Goal: Information Seeking & Learning: Compare options

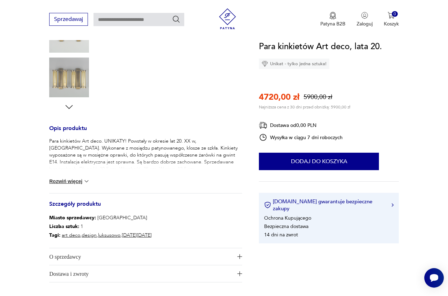
scroll to position [180, 0]
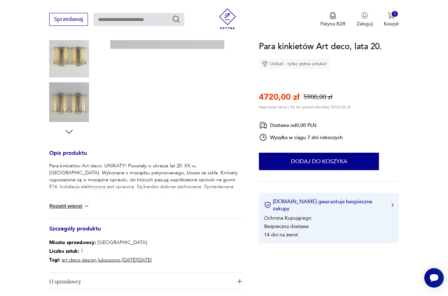
click at [70, 106] on img at bounding box center [69, 102] width 40 height 40
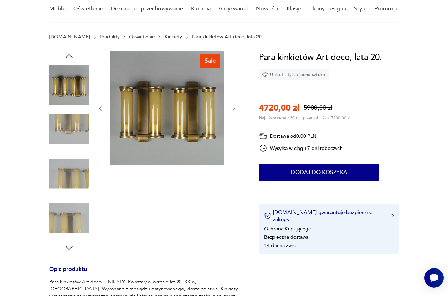
scroll to position [46, 0]
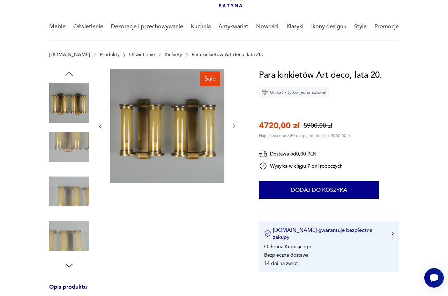
click at [165, 55] on link "Kinkiety" at bounding box center [173, 55] width 17 height 6
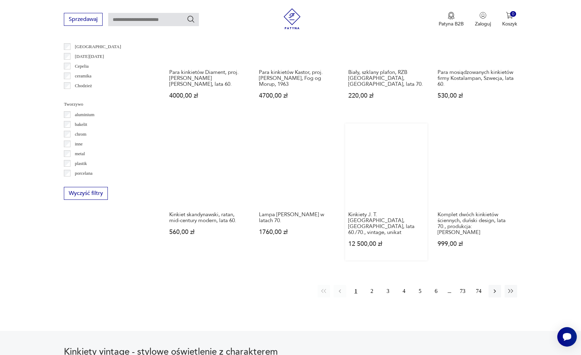
scroll to position [597, 0]
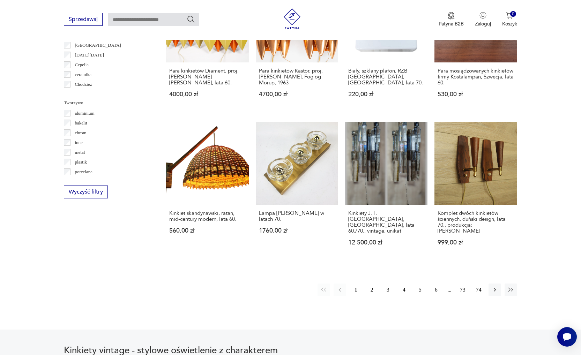
click at [371, 295] on button "2" at bounding box center [372, 290] width 13 height 13
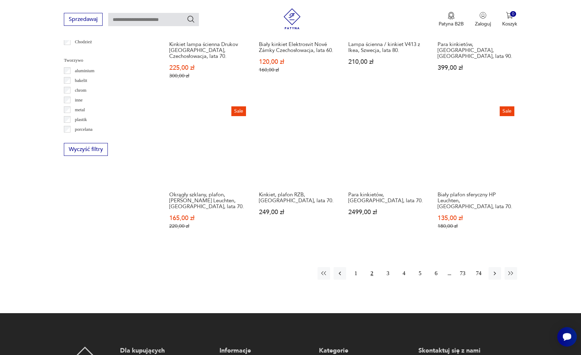
scroll to position [684, 0]
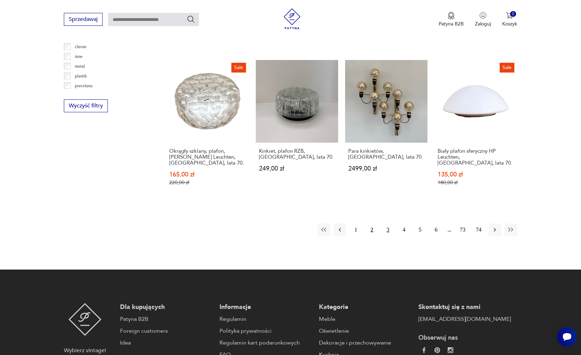
click at [389, 226] on button "3" at bounding box center [388, 230] width 13 height 13
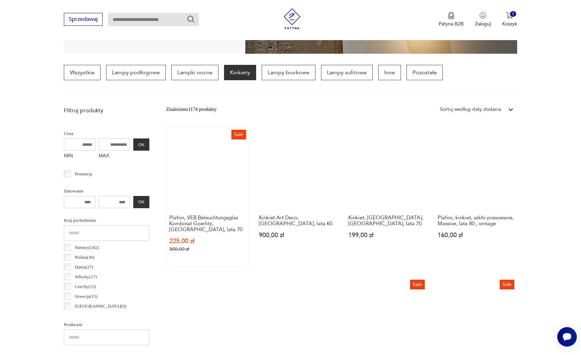
scroll to position [167, 0]
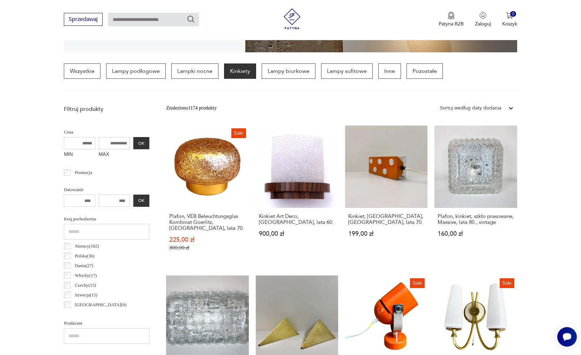
click at [99, 144] on input "MAX" at bounding box center [114, 143] width 31 height 12
type input "****"
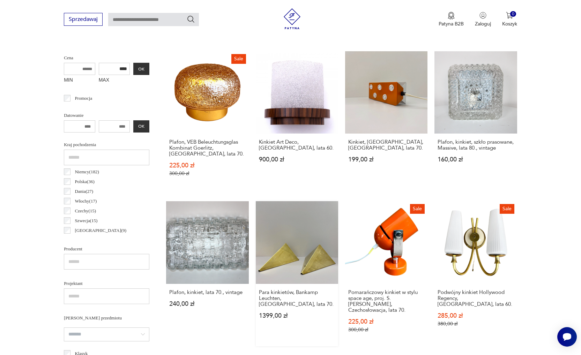
scroll to position [243, 0]
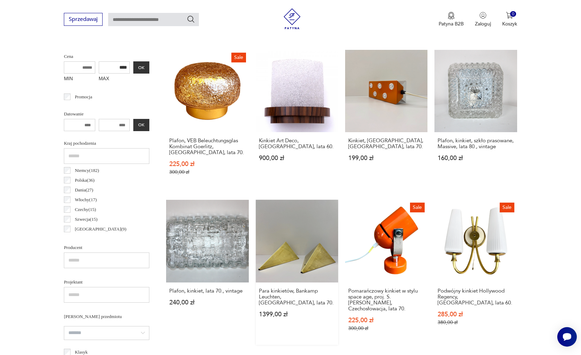
click at [302, 255] on link "Para kinkietów, Bankamp Leuchten, Niemcy, lata 70. 1399,00 zł" at bounding box center [297, 272] width 82 height 145
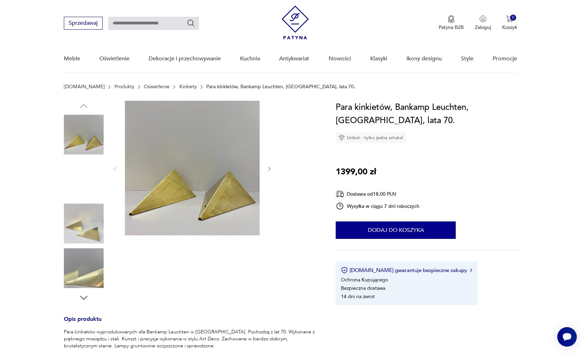
scroll to position [16, 0]
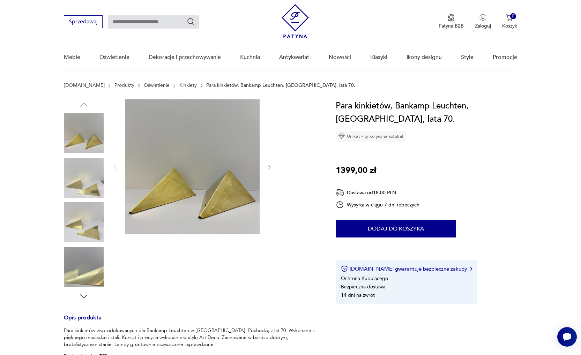
click at [268, 166] on icon "button" at bounding box center [270, 168] width 6 height 6
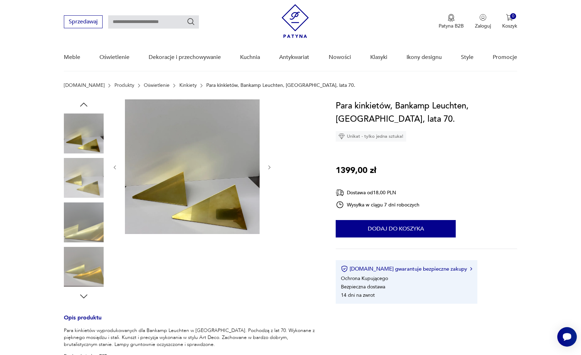
click at [268, 167] on icon "button" at bounding box center [270, 168] width 6 height 6
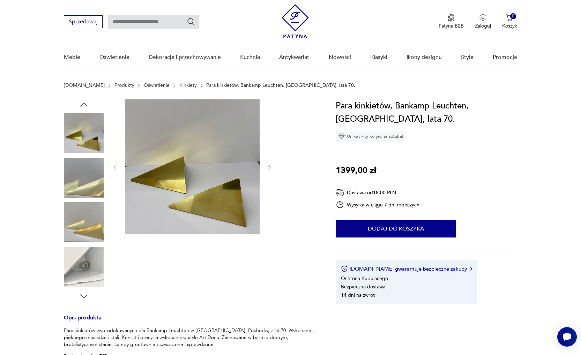
click at [268, 167] on icon "button" at bounding box center [270, 168] width 6 height 6
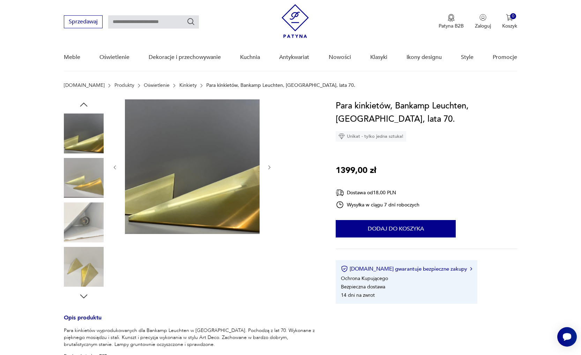
click at [268, 167] on icon "button" at bounding box center [270, 168] width 6 height 6
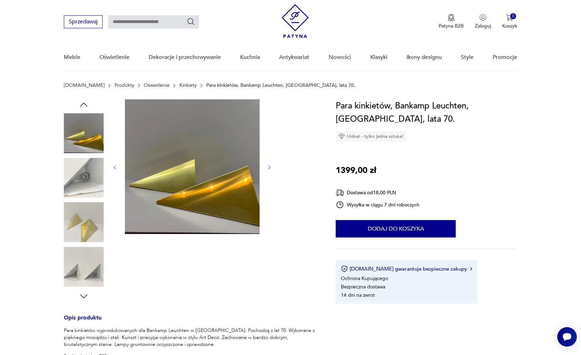
click at [268, 167] on icon "button" at bounding box center [270, 168] width 6 height 6
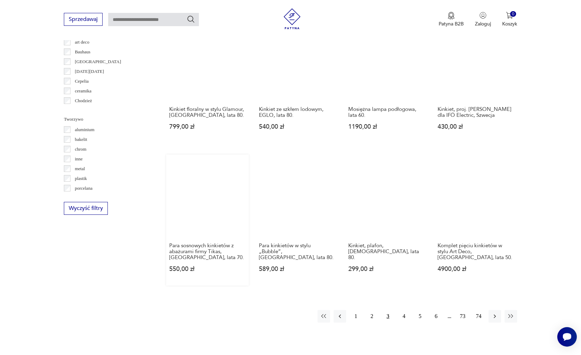
scroll to position [657, 0]
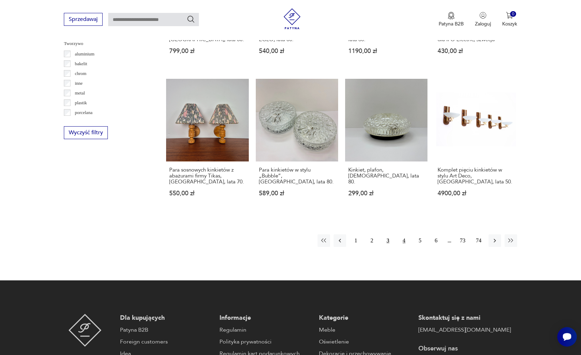
click at [401, 247] on button "4" at bounding box center [404, 240] width 13 height 13
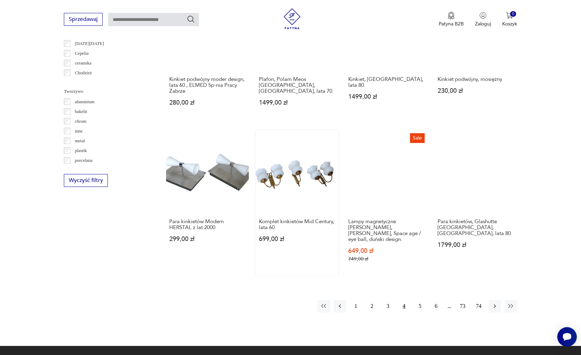
scroll to position [685, 0]
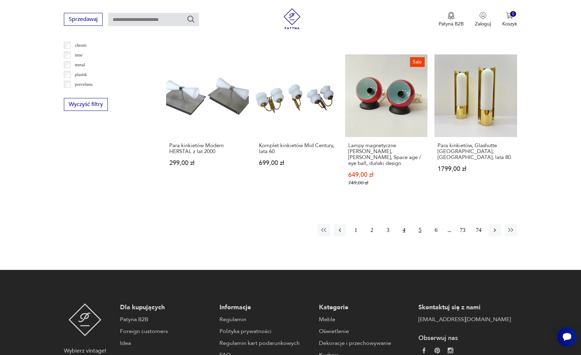
click at [418, 230] on button "5" at bounding box center [420, 230] width 13 height 13
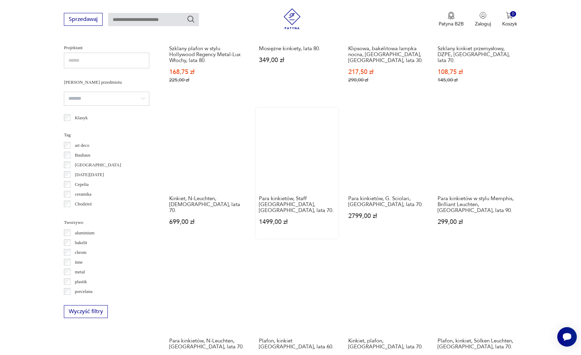
scroll to position [565, 0]
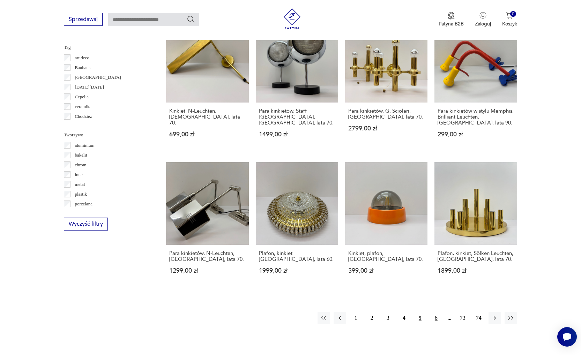
click at [436, 296] on button "6" at bounding box center [436, 318] width 13 height 13
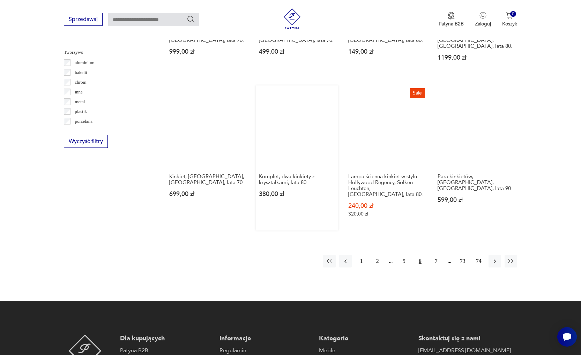
scroll to position [717, 0]
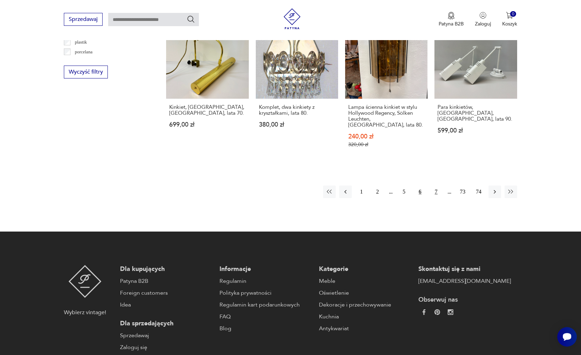
click at [435, 186] on button "7" at bounding box center [436, 192] width 13 height 13
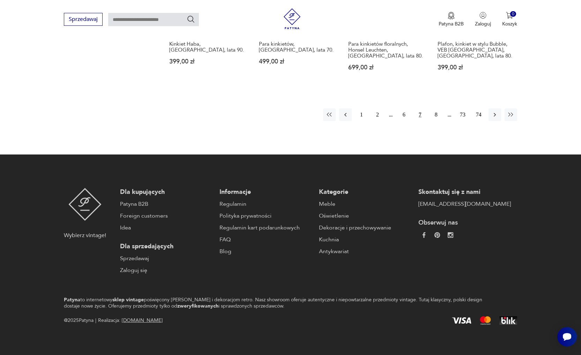
scroll to position [761, 0]
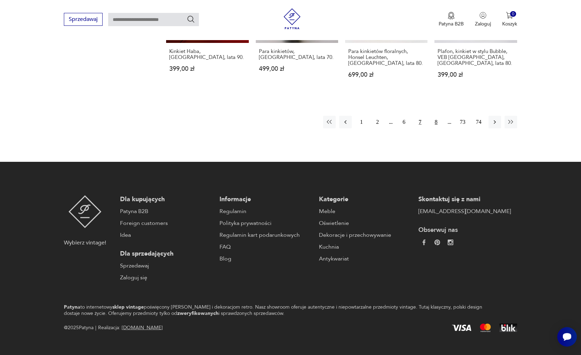
click at [434, 119] on button "8" at bounding box center [436, 122] width 13 height 13
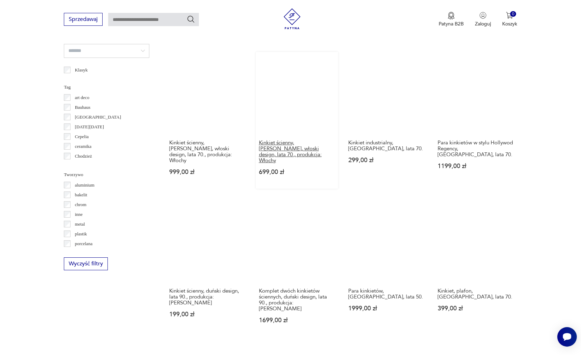
scroll to position [599, 0]
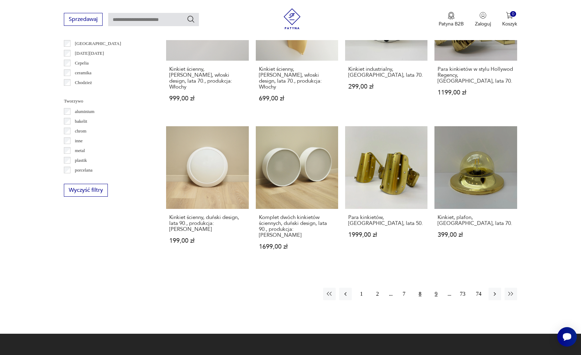
click at [435, 288] on button "9" at bounding box center [436, 294] width 13 height 13
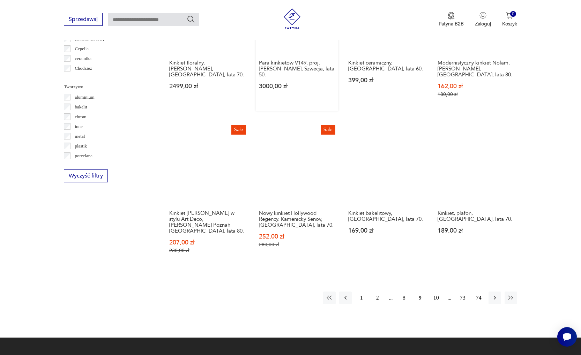
scroll to position [756, 0]
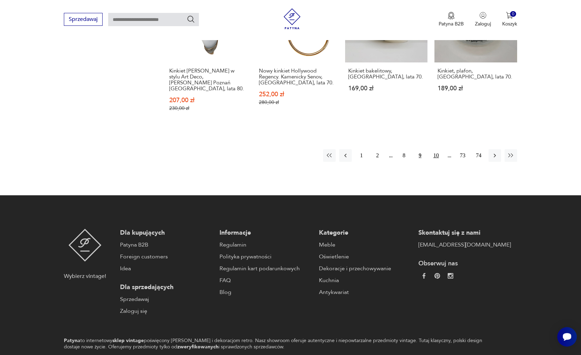
click at [434, 161] on button "10" at bounding box center [436, 155] width 13 height 13
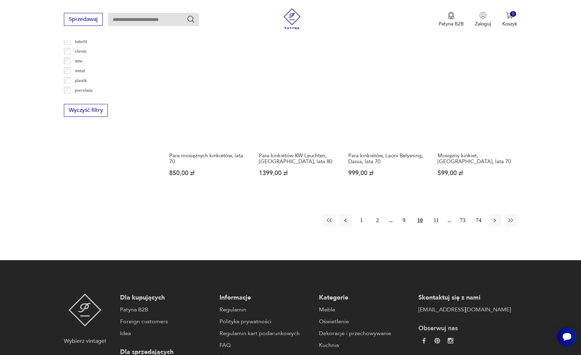
scroll to position [784, 0]
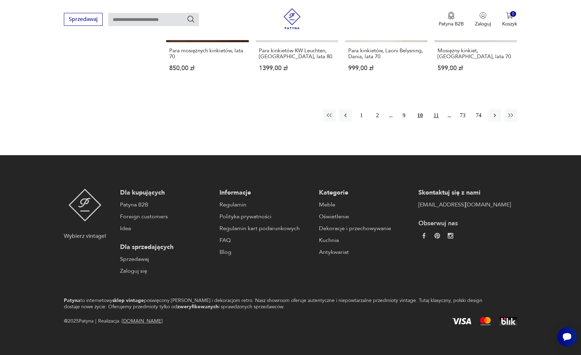
click at [435, 121] on button "11" at bounding box center [436, 115] width 13 height 13
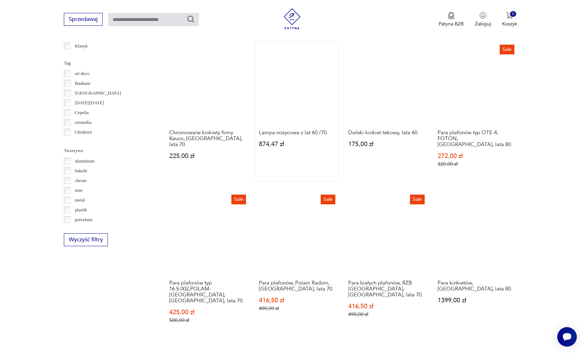
scroll to position [617, 0]
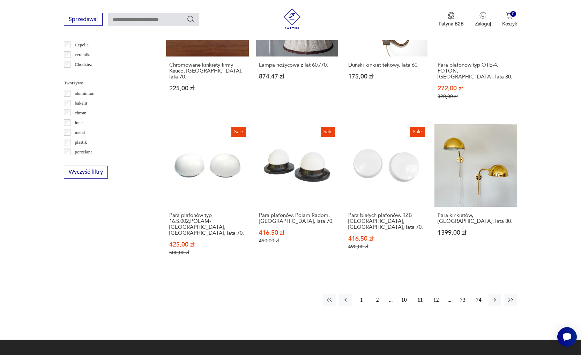
click at [435, 296] on button "12" at bounding box center [436, 300] width 13 height 13
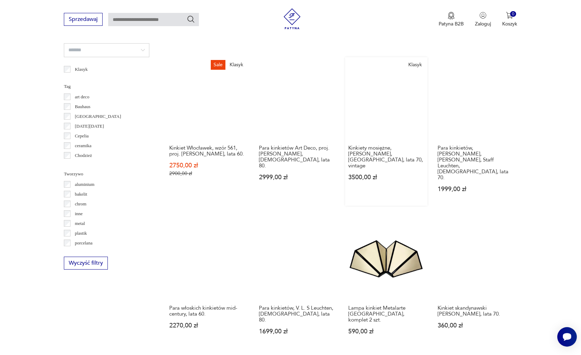
scroll to position [648, 0]
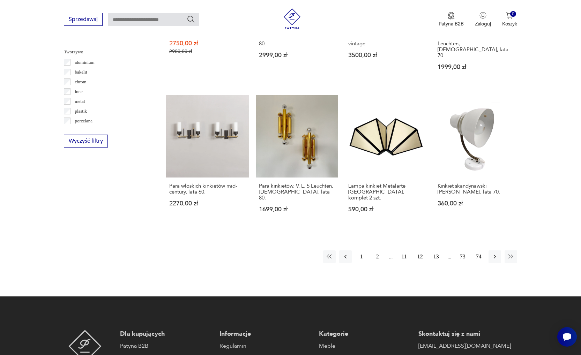
click at [436, 251] on button "13" at bounding box center [436, 257] width 13 height 13
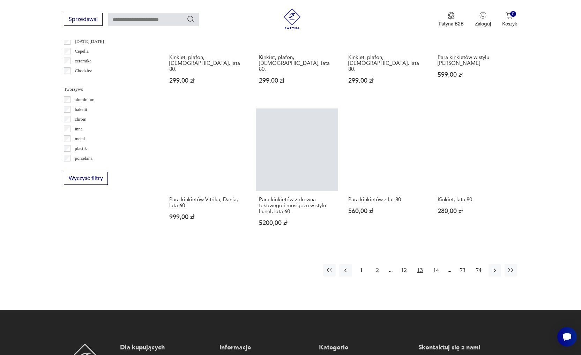
scroll to position [734, 0]
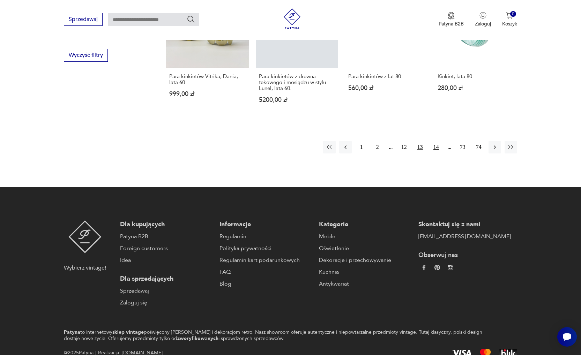
click at [436, 145] on button "14" at bounding box center [436, 147] width 13 height 13
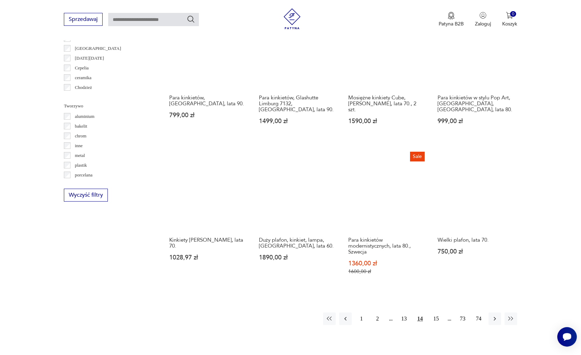
scroll to position [612, 0]
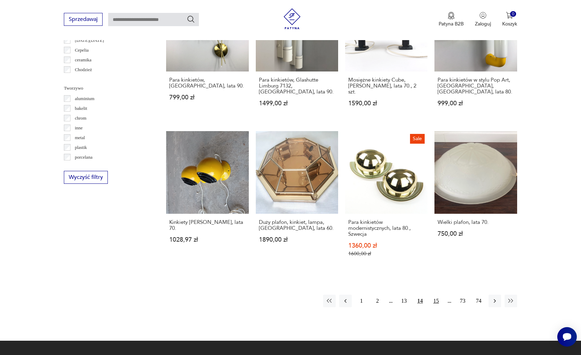
click at [438, 295] on button "15" at bounding box center [436, 301] width 13 height 13
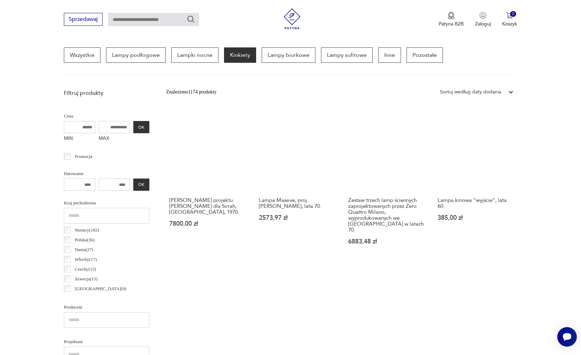
scroll to position [165, 0]
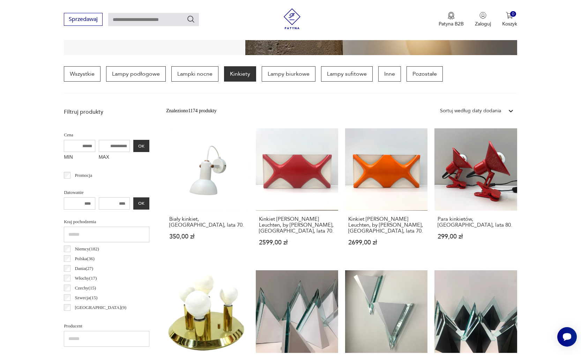
click at [101, 148] on input "MAX" at bounding box center [114, 146] width 31 height 12
type input "****"
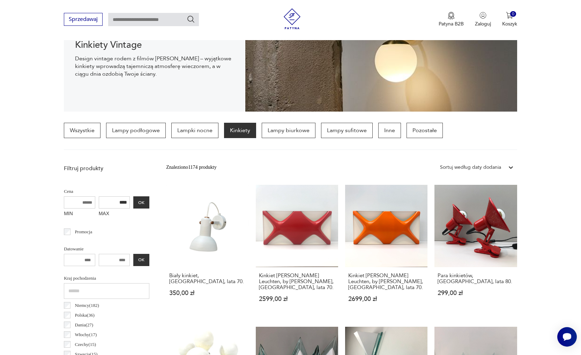
scroll to position [77, 0]
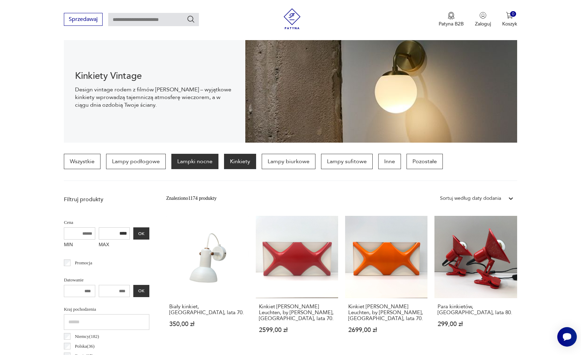
click at [177, 162] on p "Lampki nocne" at bounding box center [194, 161] width 47 height 15
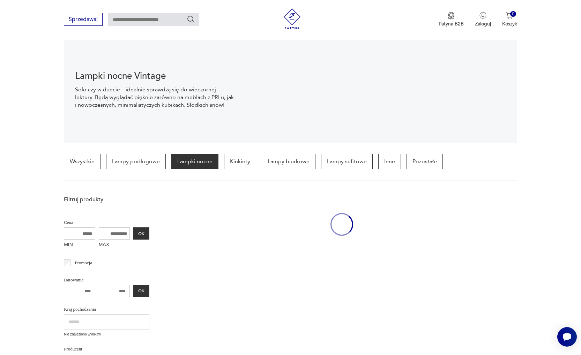
scroll to position [165, 0]
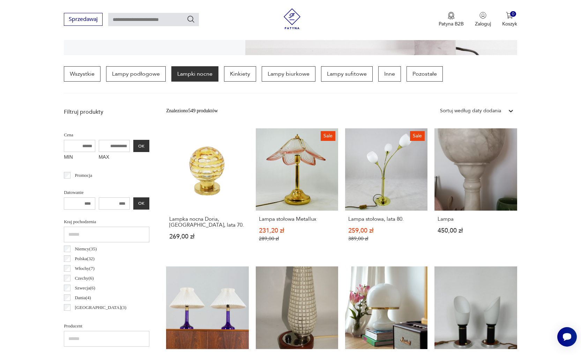
click at [100, 144] on input "MAX" at bounding box center [114, 146] width 31 height 12
type input "****"
click at [133, 146] on button "OK" at bounding box center [141, 146] width 16 height 12
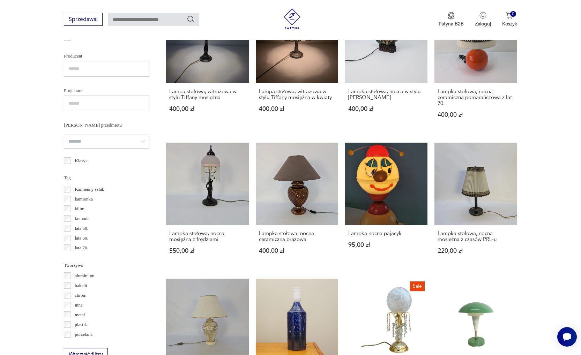
scroll to position [485, 0]
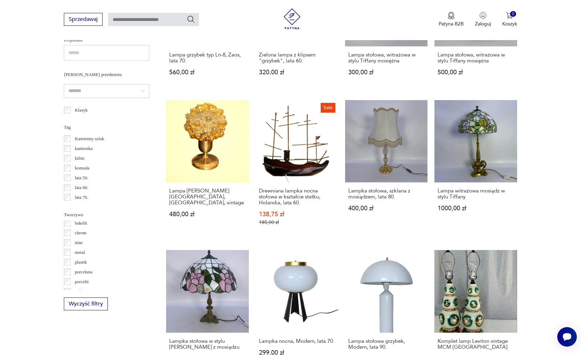
scroll to position [3, 0]
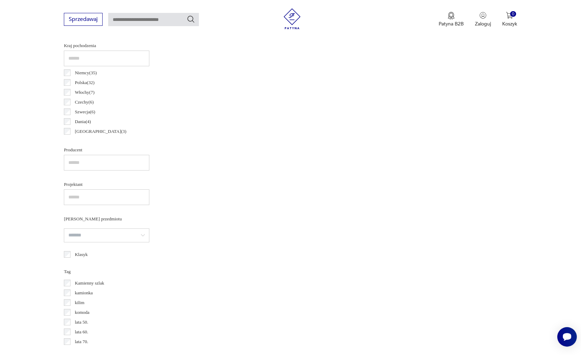
scroll to position [456, 0]
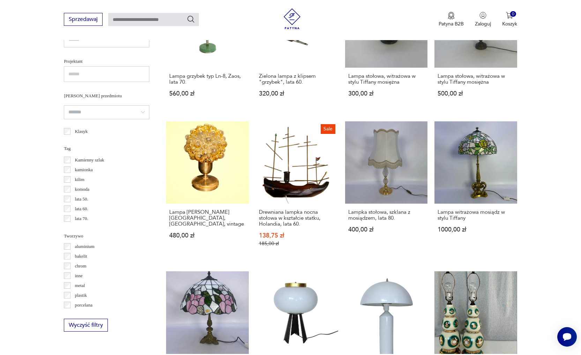
scroll to position [463, 0]
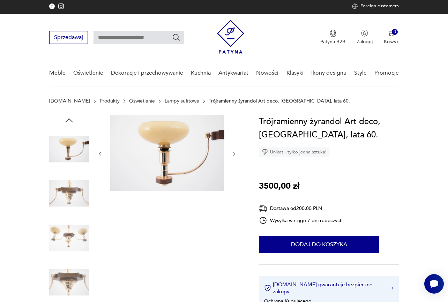
click at [129, 100] on link "Oświetlenie" at bounding box center [142, 101] width 26 height 6
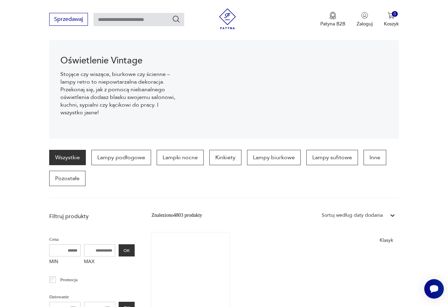
scroll to position [107, 0]
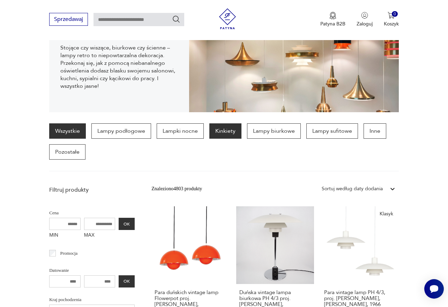
click at [221, 134] on p "Kinkiety" at bounding box center [225, 131] width 32 height 15
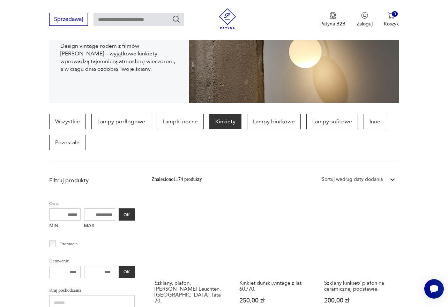
scroll to position [132, 0]
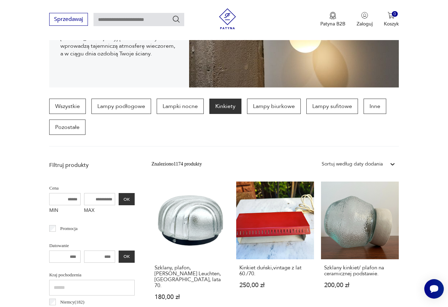
drag, startPoint x: 85, startPoint y: 199, endPoint x: 91, endPoint y: 204, distance: 8.0
click at [85, 199] on input "MAX" at bounding box center [99, 199] width 31 height 12
type input "*"
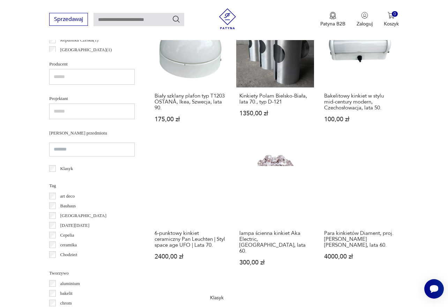
scroll to position [487, 0]
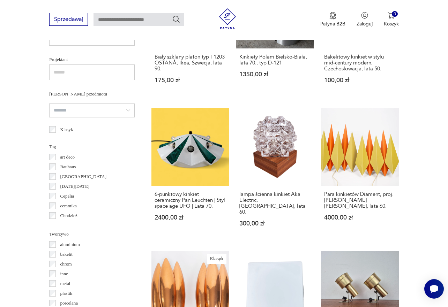
type input "****"
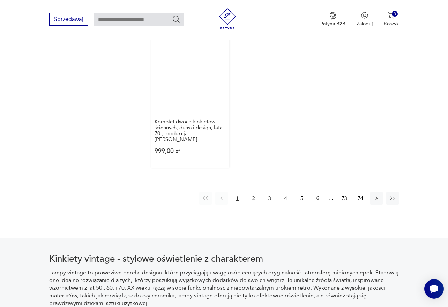
scroll to position [934, 0]
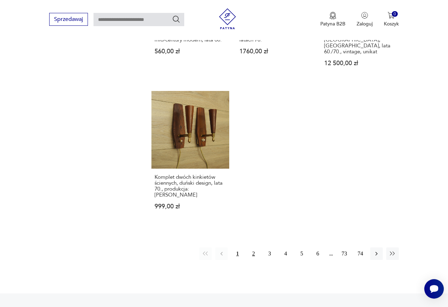
click at [254, 250] on button "2" at bounding box center [253, 254] width 13 height 13
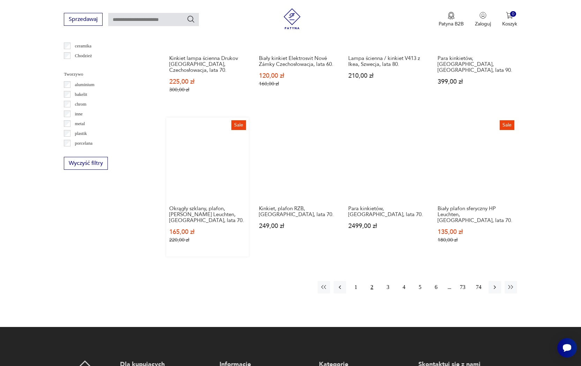
scroll to position [694, 0]
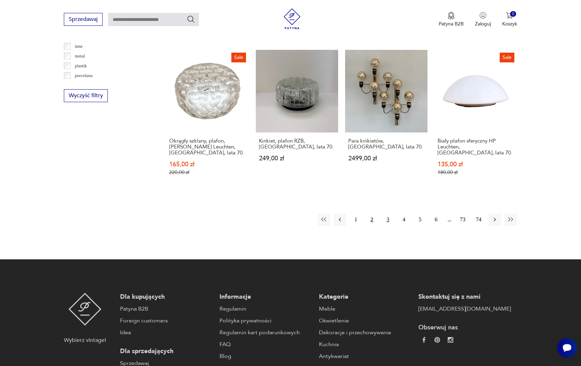
click at [386, 218] on button "3" at bounding box center [388, 220] width 13 height 13
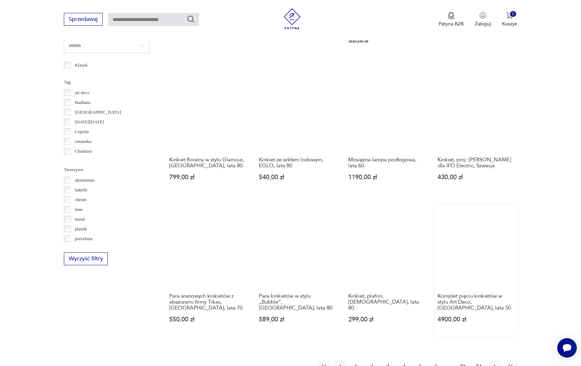
scroll to position [568, 0]
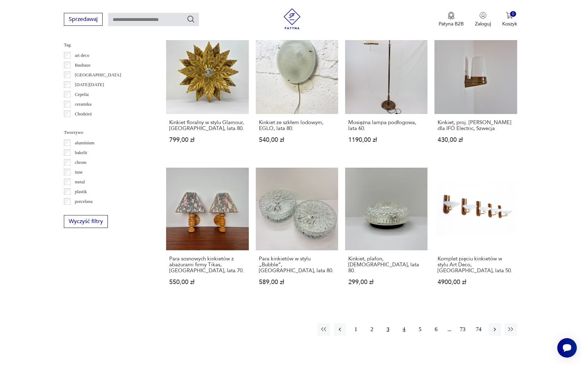
click at [404, 302] on button "4" at bounding box center [404, 329] width 13 height 13
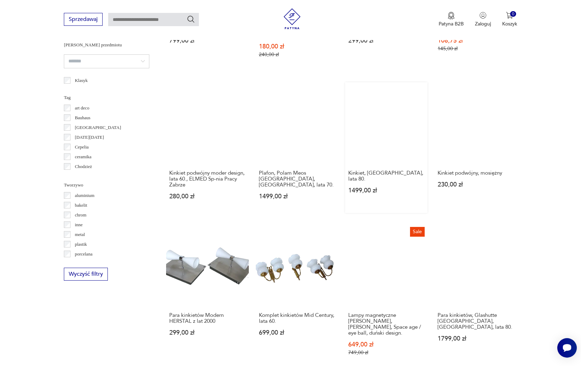
scroll to position [552, 0]
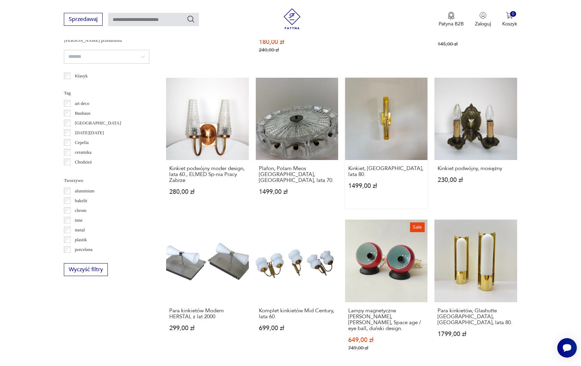
click at [370, 146] on link "Kinkiet, Niemcy, lata 80. 1499,00 zł" at bounding box center [386, 143] width 82 height 131
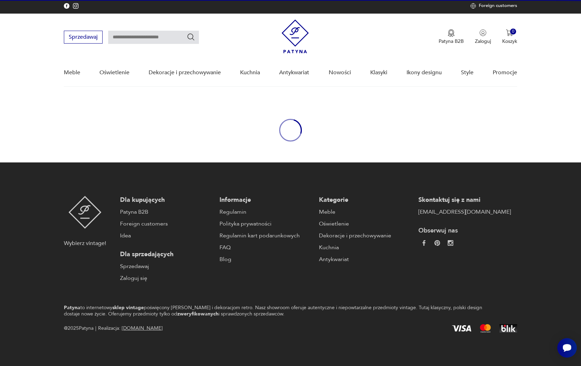
scroll to position [50, 0]
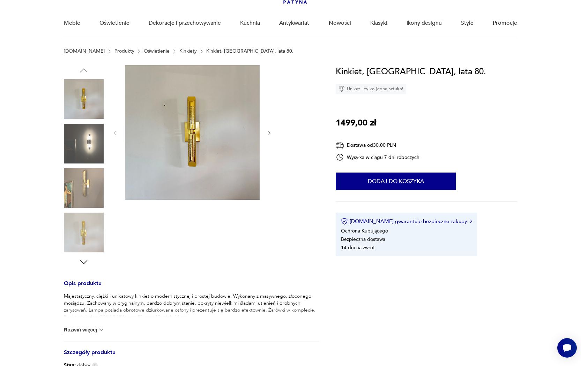
click at [269, 183] on div at bounding box center [192, 133] width 161 height 136
click at [98, 195] on img at bounding box center [84, 188] width 40 height 40
click at [87, 237] on img at bounding box center [84, 233] width 40 height 40
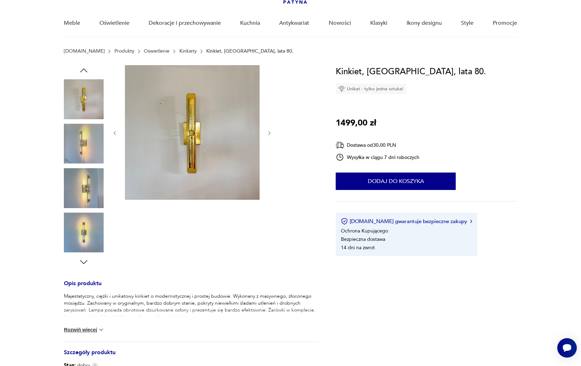
click at [78, 239] on img at bounding box center [84, 233] width 40 height 40
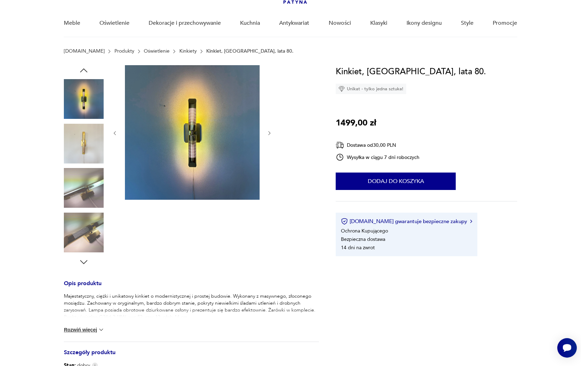
click at [83, 160] on img at bounding box center [84, 144] width 40 height 40
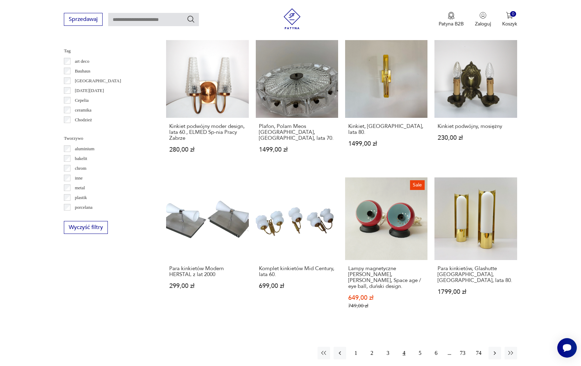
scroll to position [728, 0]
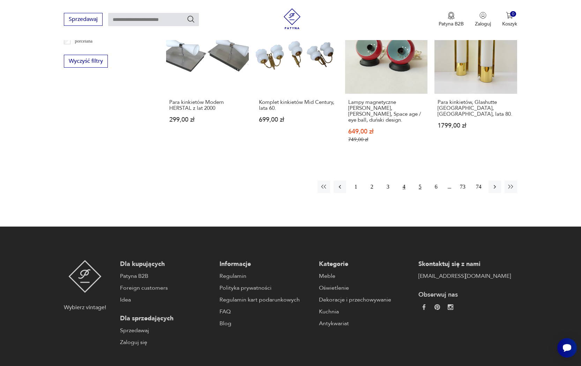
click at [420, 189] on button "5" at bounding box center [420, 187] width 13 height 13
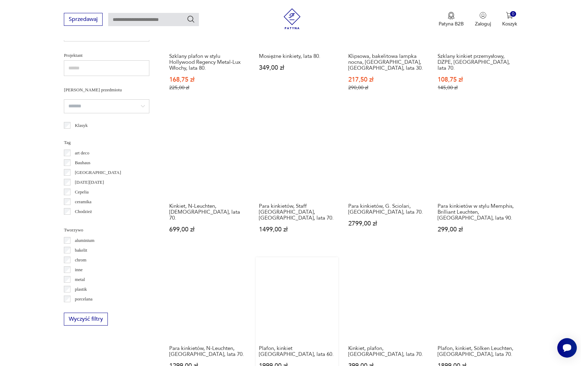
scroll to position [567, 0]
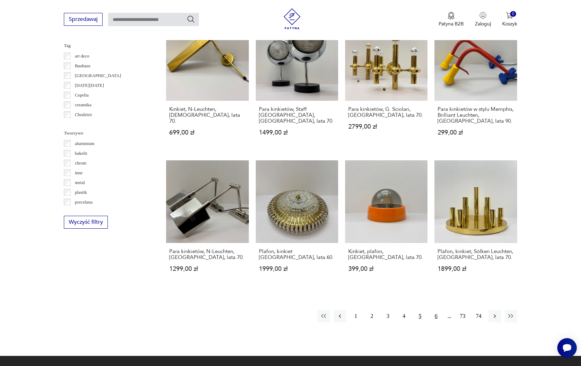
click at [439, 302] on button "6" at bounding box center [436, 316] width 13 height 13
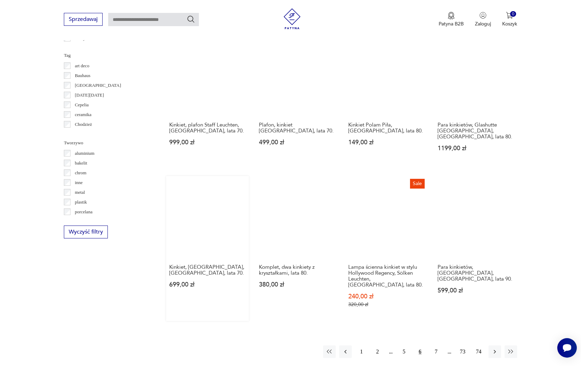
scroll to position [666, 0]
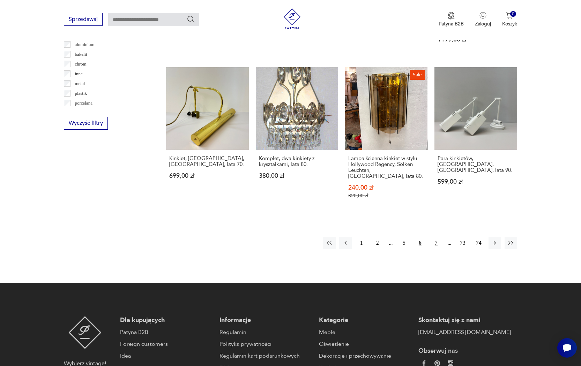
click at [437, 237] on button "7" at bounding box center [436, 243] width 13 height 13
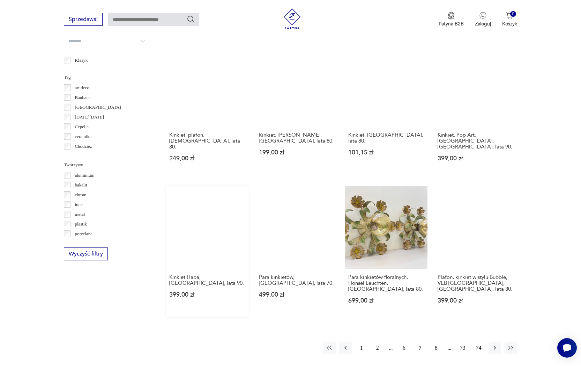
scroll to position [715, 0]
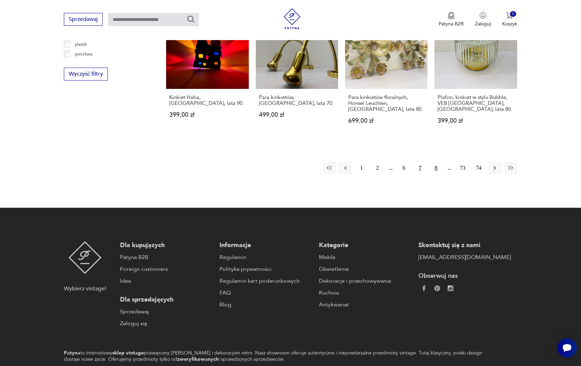
click at [436, 164] on button "8" at bounding box center [436, 168] width 13 height 13
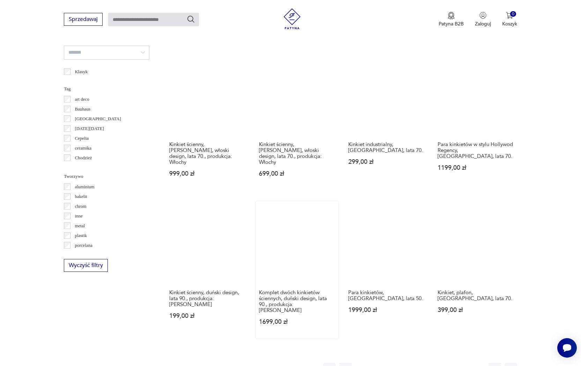
scroll to position [621, 0]
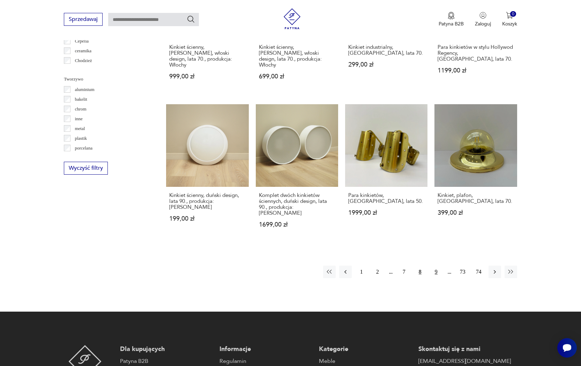
click at [432, 271] on button "9" at bounding box center [436, 272] width 13 height 13
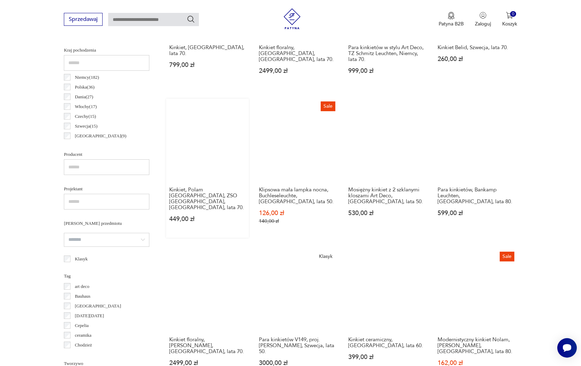
scroll to position [338, 0]
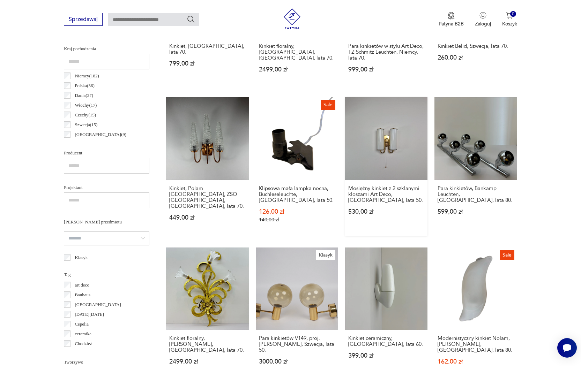
click at [377, 154] on link "Mosiężny kinkiet z 2 szklanymi kloszami Art Deco, Niemcy, lata 50. 530,00 zł" at bounding box center [386, 166] width 82 height 139
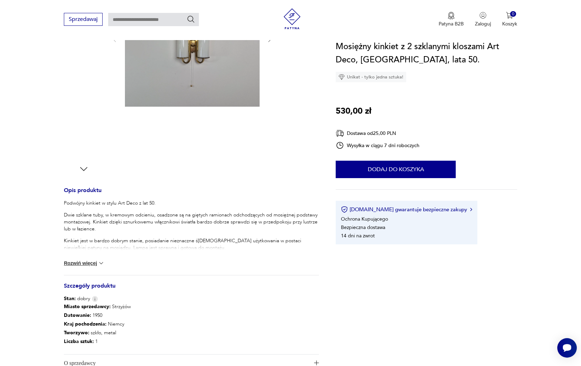
scroll to position [224, 0]
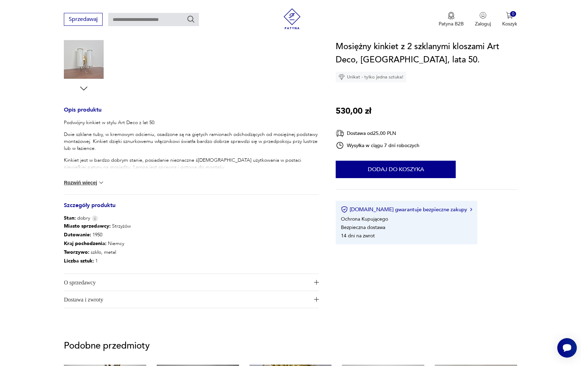
click at [101, 184] on img at bounding box center [101, 182] width 7 height 7
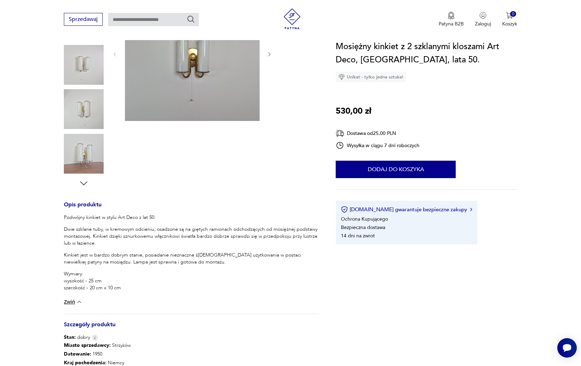
scroll to position [0, 0]
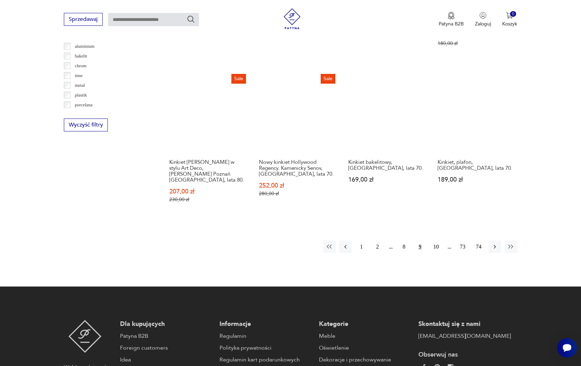
scroll to position [663, 0]
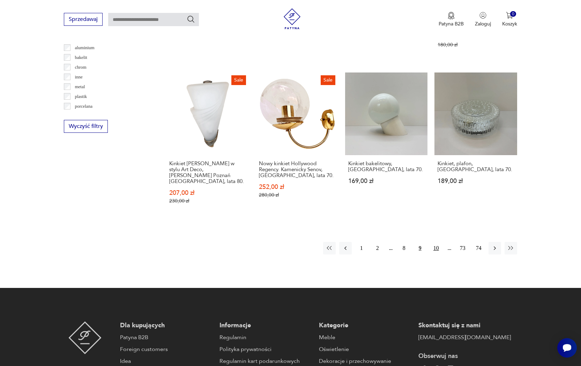
click at [433, 252] on button "10" at bounding box center [436, 248] width 13 height 13
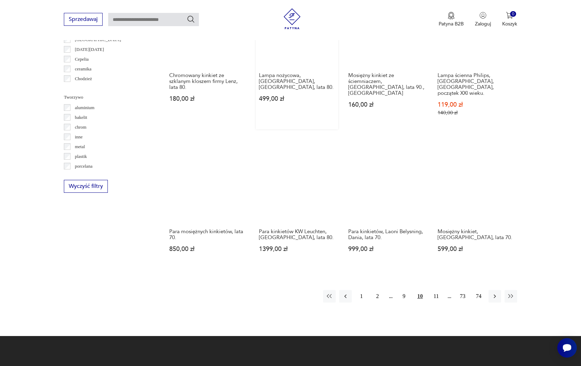
scroll to position [597, 0]
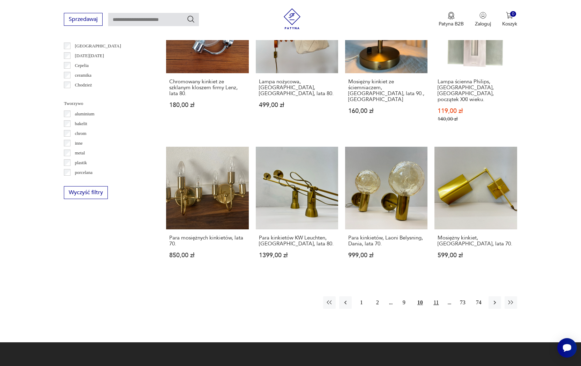
click at [434, 302] on button "11" at bounding box center [436, 303] width 13 height 13
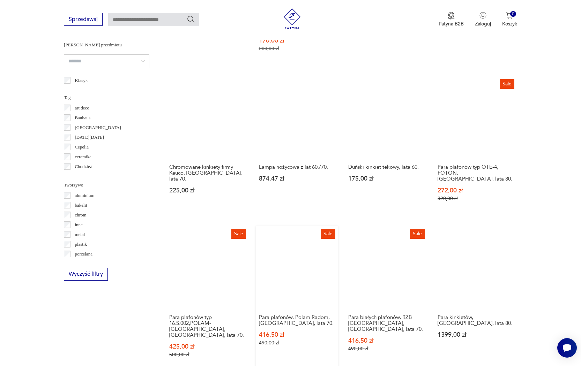
scroll to position [601, 0]
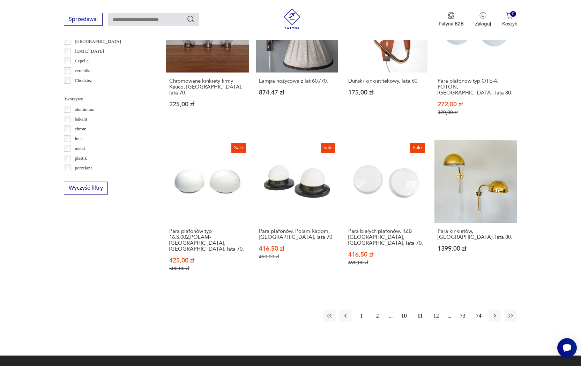
click at [434, 302] on button "12" at bounding box center [436, 316] width 13 height 13
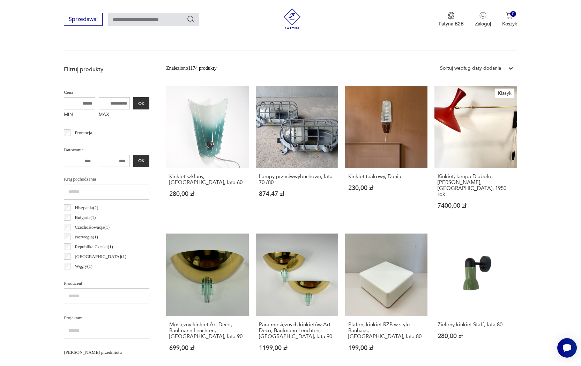
scroll to position [9, 0]
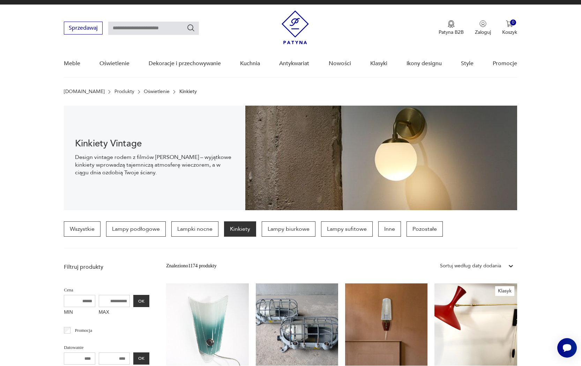
click at [246, 232] on p "Kinkiety" at bounding box center [240, 229] width 32 height 15
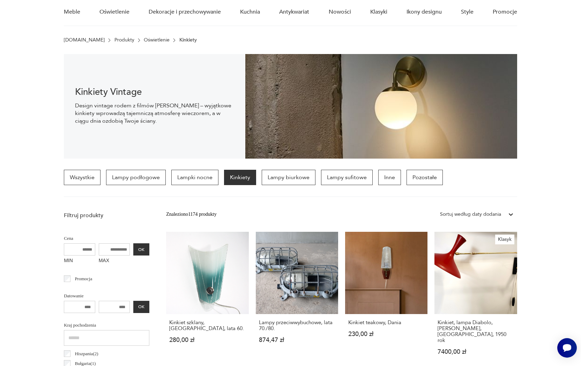
scroll to position [118, 0]
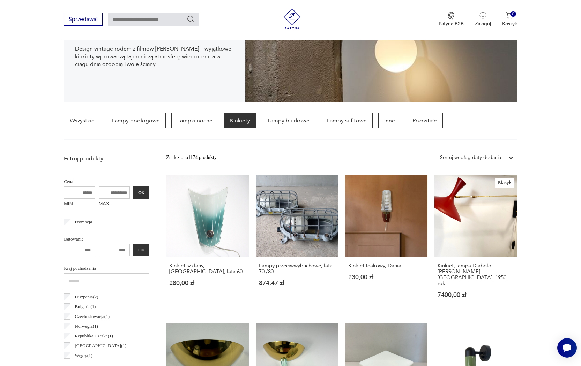
click at [109, 191] on input "MAX" at bounding box center [114, 193] width 31 height 12
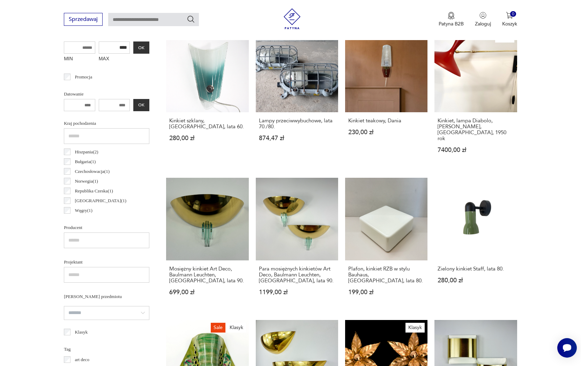
scroll to position [0, 0]
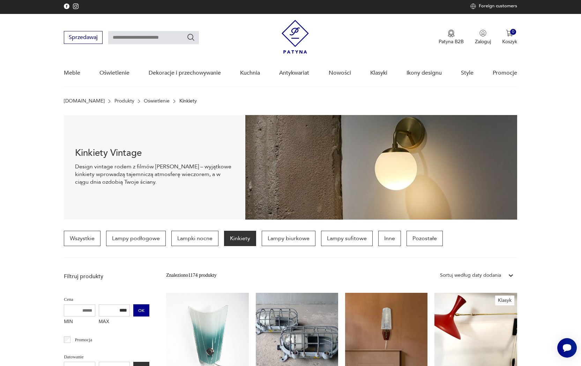
type input "****"
click at [133, 302] on button "OK" at bounding box center [141, 311] width 16 height 12
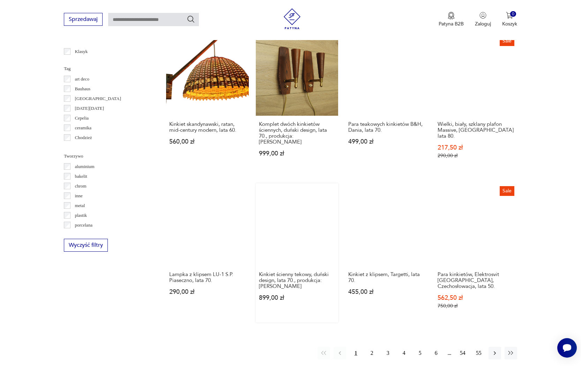
scroll to position [545, 0]
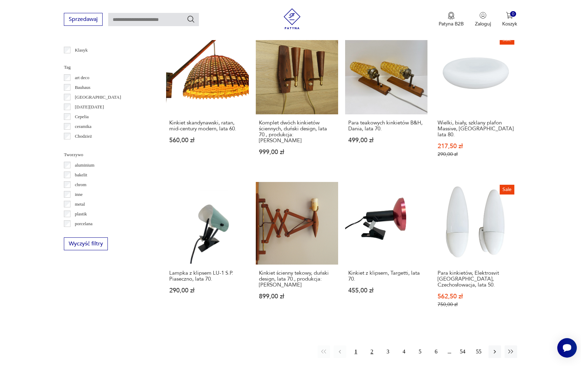
click at [375, 302] on button "2" at bounding box center [372, 352] width 13 height 13
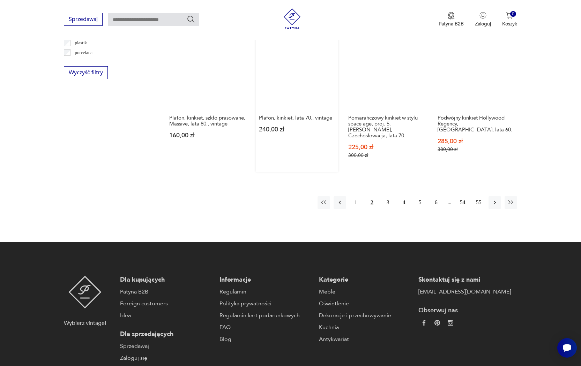
scroll to position [764, 0]
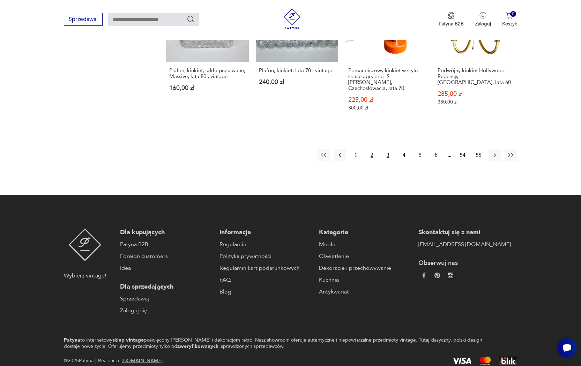
click at [390, 156] on button "3" at bounding box center [388, 155] width 13 height 13
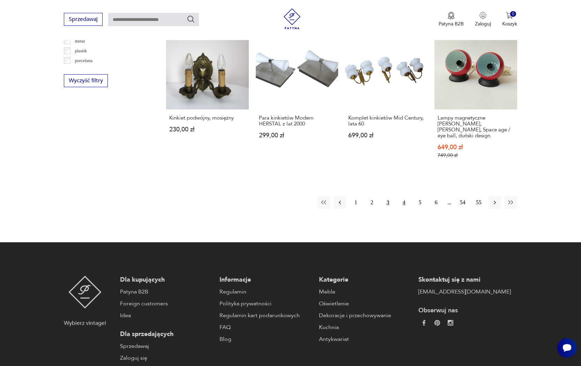
click at [404, 208] on button "4" at bounding box center [404, 202] width 13 height 13
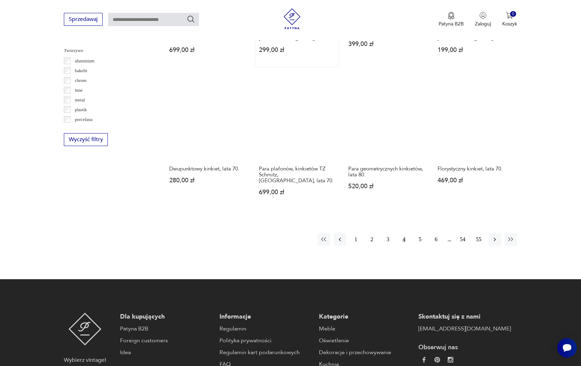
scroll to position [738, 0]
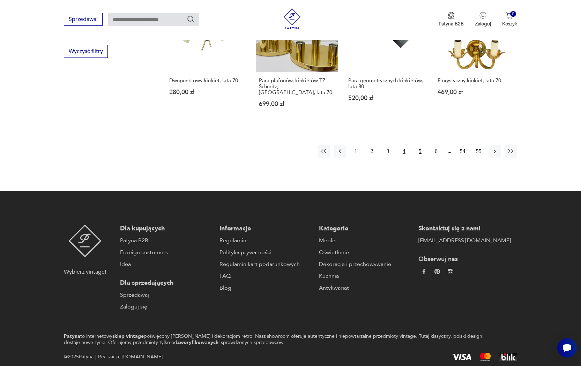
click at [422, 156] on button "5" at bounding box center [420, 151] width 13 height 13
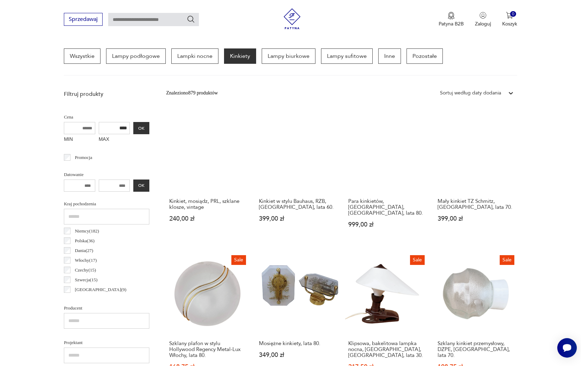
scroll to position [165, 0]
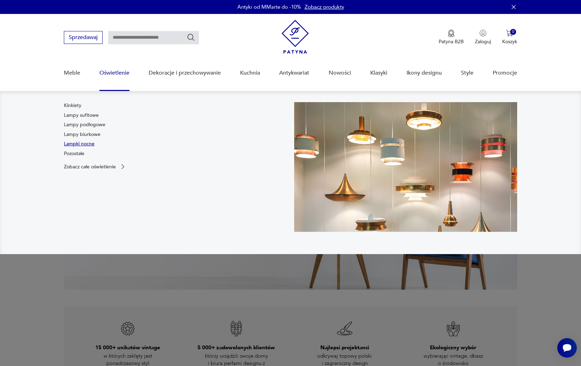
click at [87, 143] on link "Lampki nocne" at bounding box center [79, 144] width 31 height 7
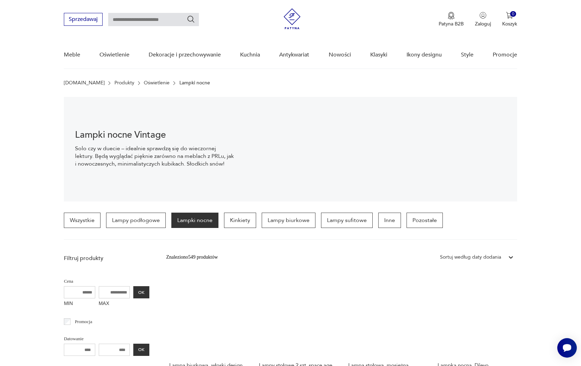
scroll to position [93, 0]
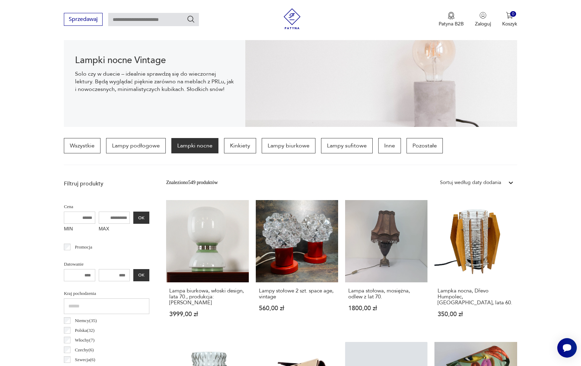
click at [113, 219] on input "MAX" at bounding box center [114, 218] width 31 height 12
type input "****"
click at [133, 220] on button "OK" at bounding box center [141, 218] width 16 height 12
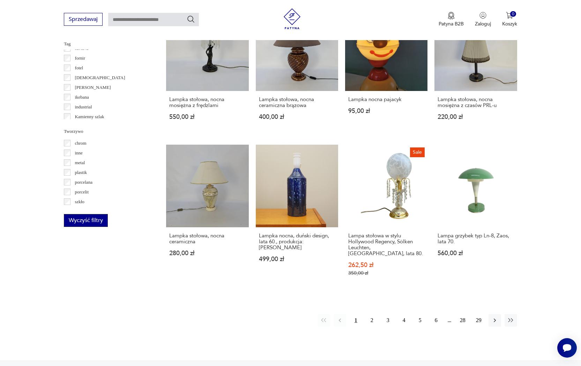
scroll to position [567, 0]
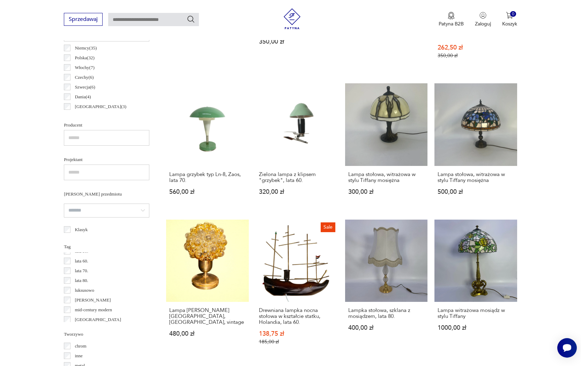
scroll to position [294, 0]
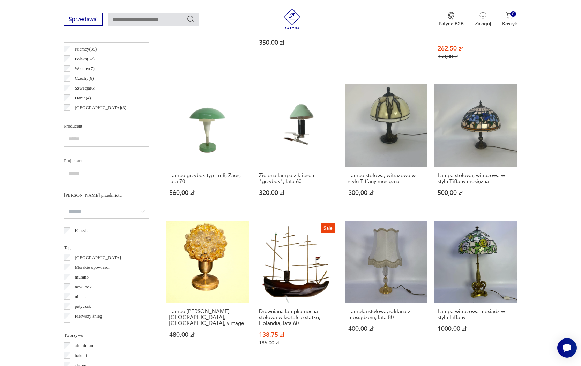
scroll to position [463, 0]
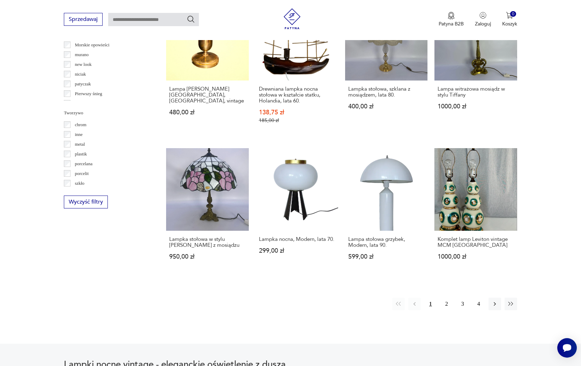
scroll to position [599, 0]
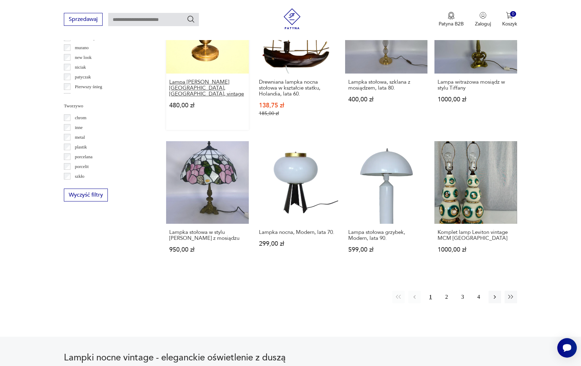
scroll to position [654, 0]
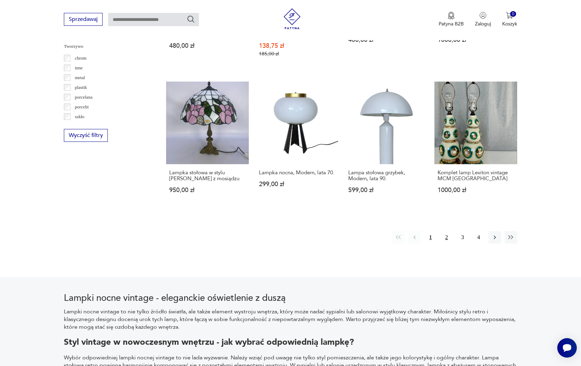
click at [444, 244] on button "2" at bounding box center [446, 237] width 13 height 13
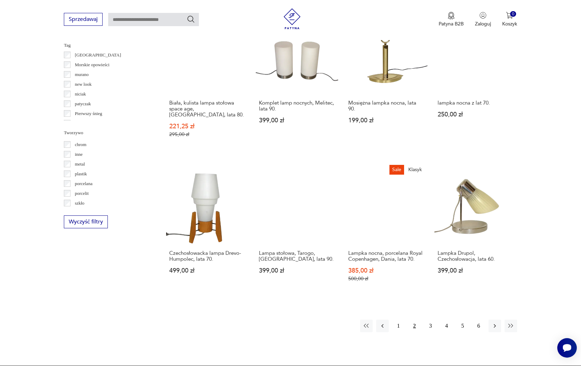
scroll to position [621, 0]
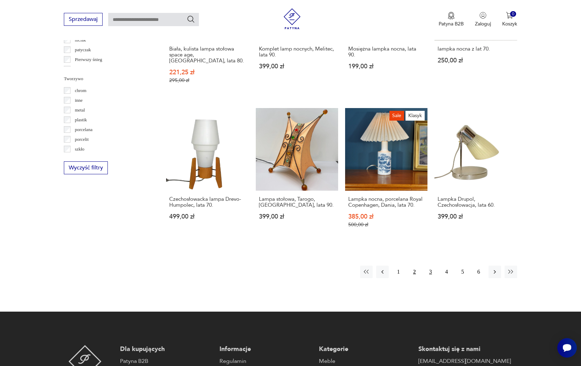
click at [431, 274] on button "3" at bounding box center [430, 272] width 13 height 13
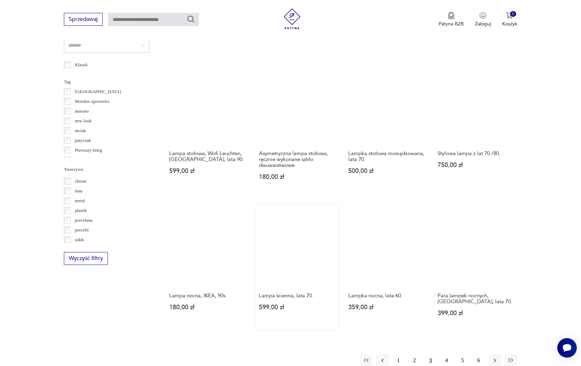
scroll to position [653, 0]
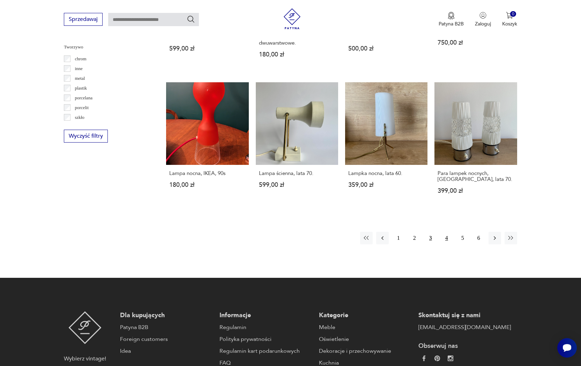
click at [448, 243] on button "4" at bounding box center [446, 238] width 13 height 13
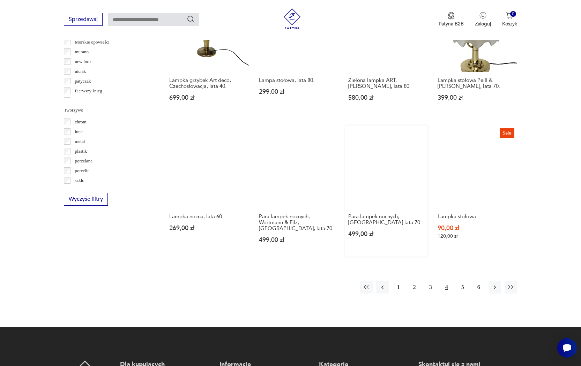
scroll to position [474, 0]
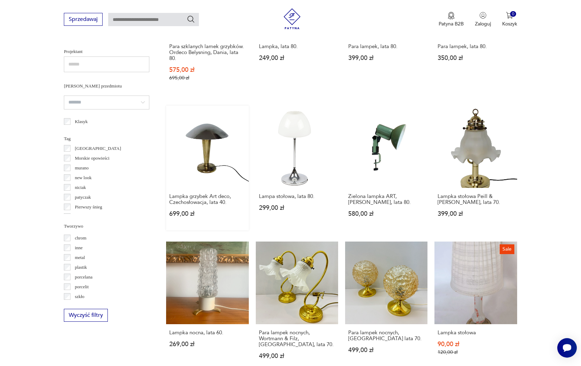
click at [185, 134] on link "Lampka grzybek Art deco, Czechosłowacja, lata 40. 699,00 zł" at bounding box center [207, 168] width 82 height 125
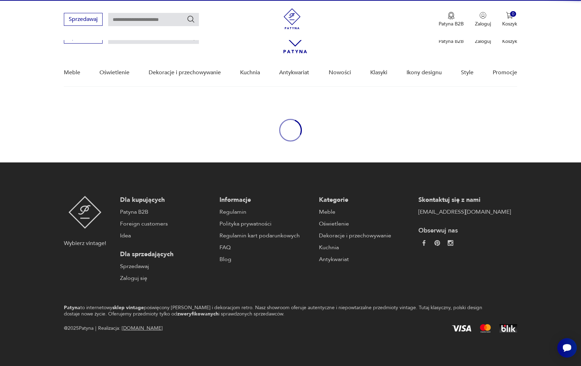
scroll to position [0, 0]
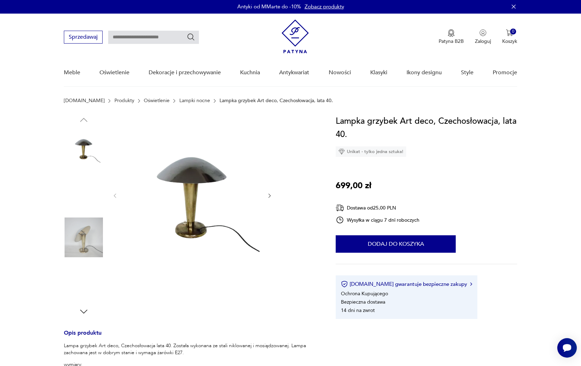
click at [86, 239] on img at bounding box center [84, 238] width 40 height 40
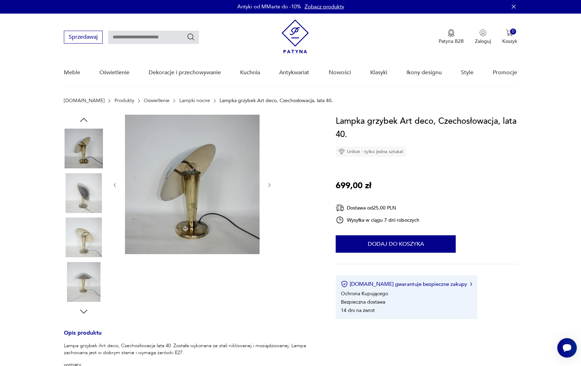
scroll to position [2, 0]
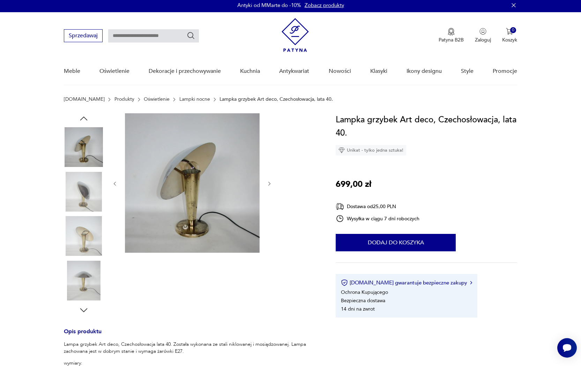
click at [91, 272] on img at bounding box center [84, 281] width 40 height 40
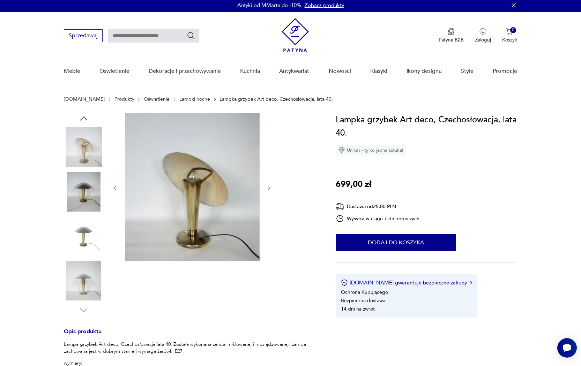
click at [91, 280] on img at bounding box center [84, 281] width 40 height 40
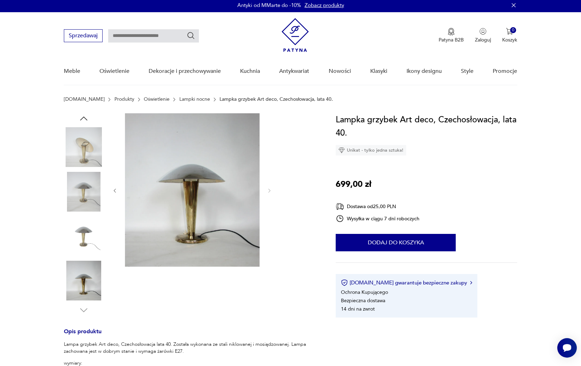
click at [85, 200] on img at bounding box center [84, 192] width 40 height 40
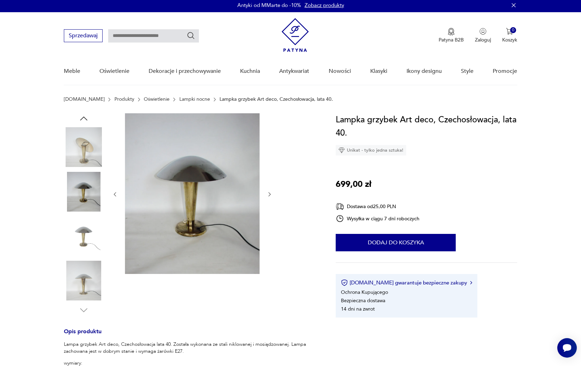
click at [87, 152] on img at bounding box center [84, 147] width 40 height 40
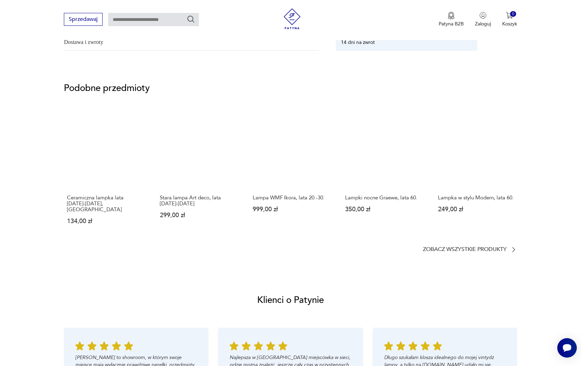
scroll to position [458, 0]
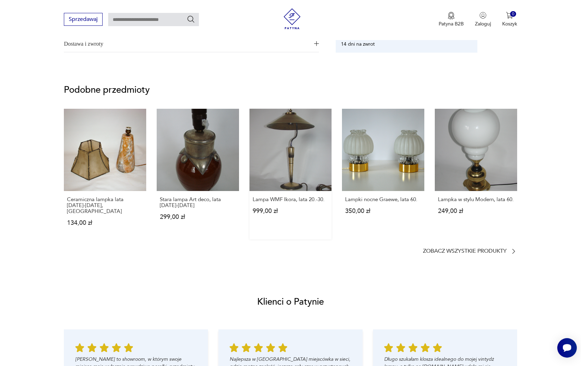
click at [285, 124] on link "Lampa WMF Ikora, lata 20.-30. 999,00 zł" at bounding box center [291, 174] width 82 height 131
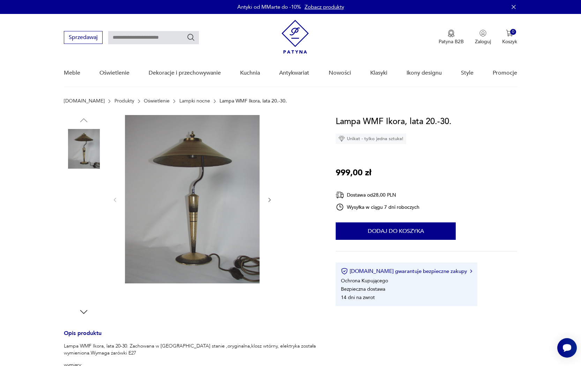
scroll to position [1, 0]
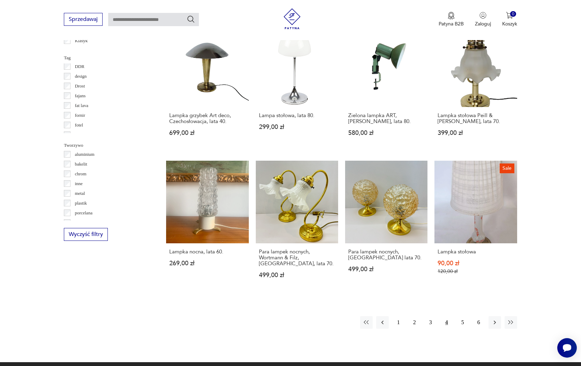
scroll to position [556, 0]
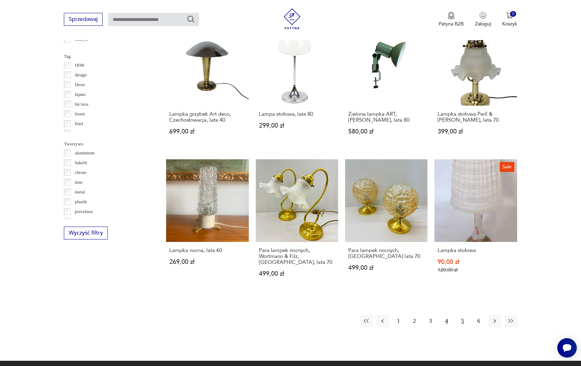
click at [461, 328] on button "5" at bounding box center [462, 321] width 13 height 13
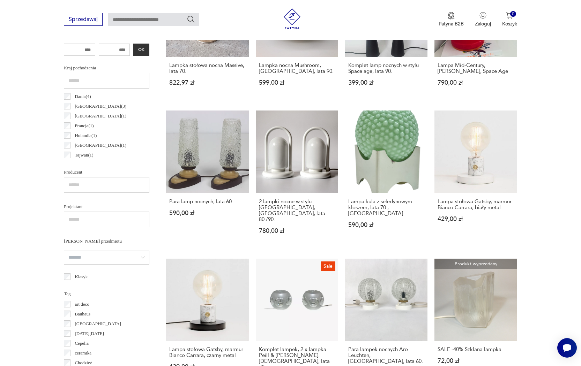
scroll to position [271, 0]
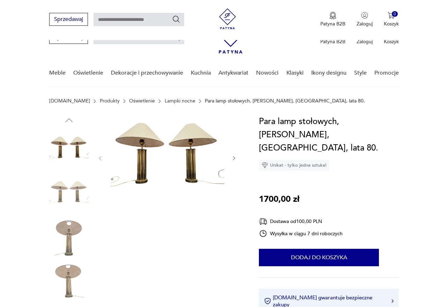
scroll to position [65, 0]
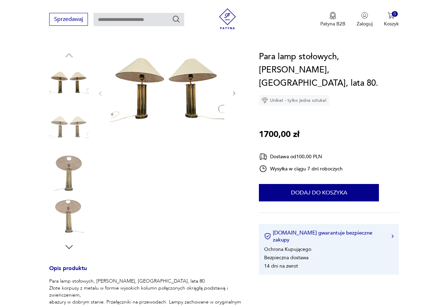
click at [233, 92] on icon "button" at bounding box center [234, 94] width 6 height 6
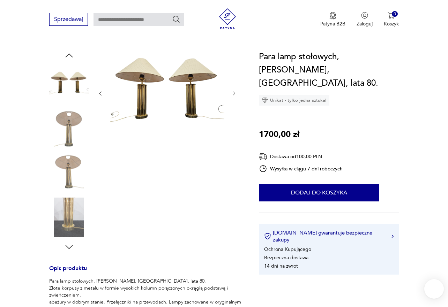
click at [233, 95] on icon "button" at bounding box center [234, 94] width 6 height 6
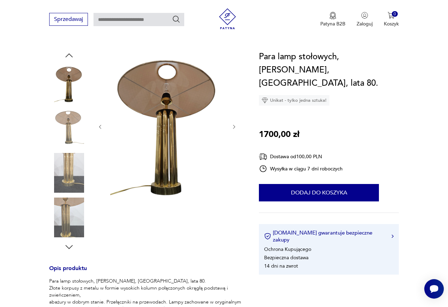
click at [233, 129] on icon "button" at bounding box center [234, 127] width 6 height 6
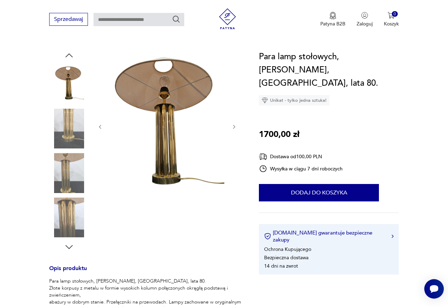
click at [233, 129] on icon "button" at bounding box center [234, 127] width 6 height 6
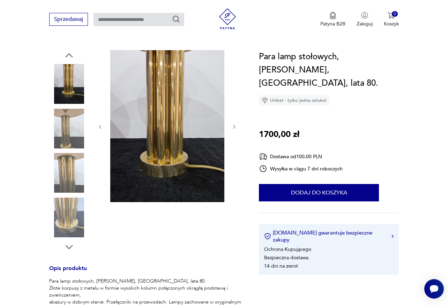
click at [233, 129] on icon "button" at bounding box center [234, 127] width 6 height 6
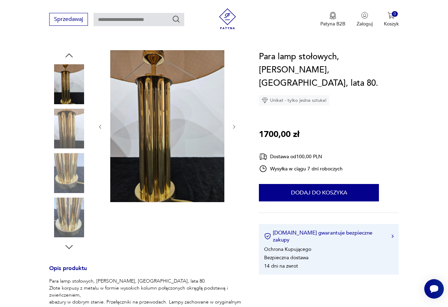
click at [233, 129] on icon "button" at bounding box center [234, 127] width 6 height 6
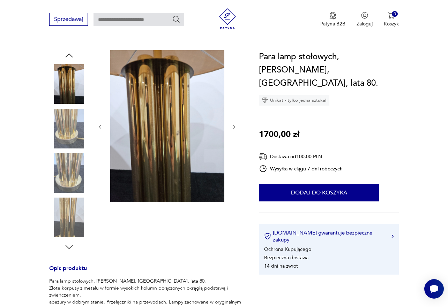
click at [233, 129] on icon "button" at bounding box center [234, 127] width 6 height 6
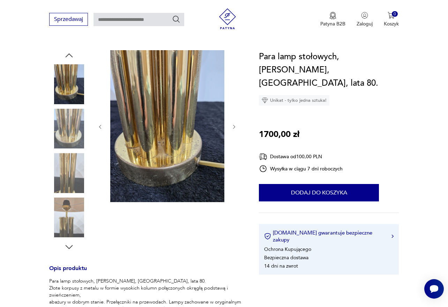
click at [232, 129] on icon "button" at bounding box center [234, 127] width 6 height 6
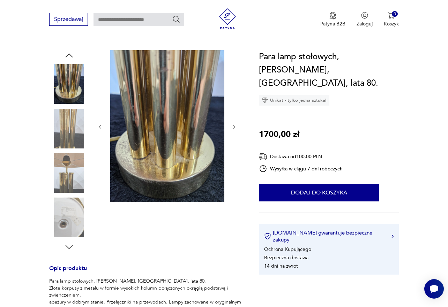
click at [233, 127] on icon "button" at bounding box center [234, 127] width 6 height 6
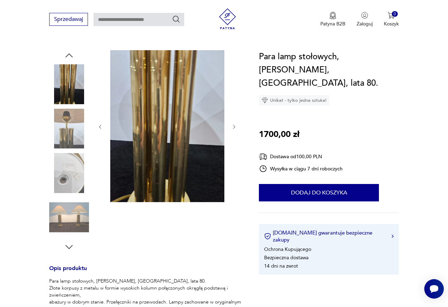
click at [233, 127] on icon "button" at bounding box center [234, 127] width 6 height 6
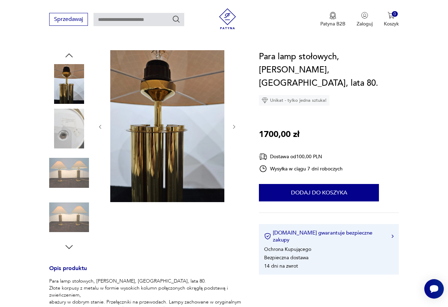
click at [233, 127] on icon "button" at bounding box center [234, 127] width 6 height 6
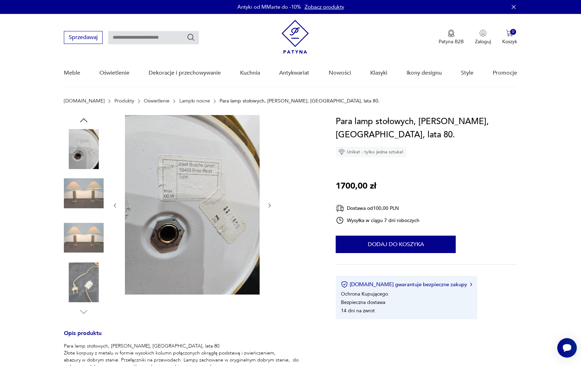
click at [144, 99] on link "Oświetlenie" at bounding box center [157, 101] width 26 height 6
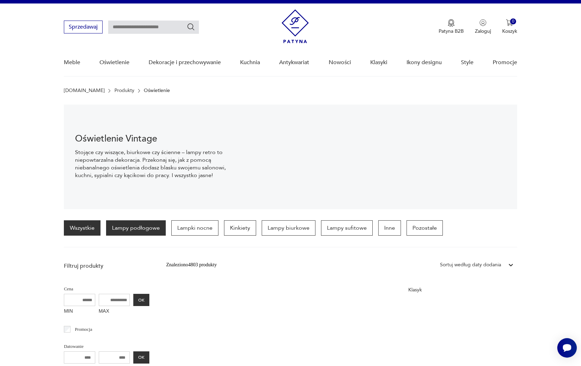
scroll to position [12, 0]
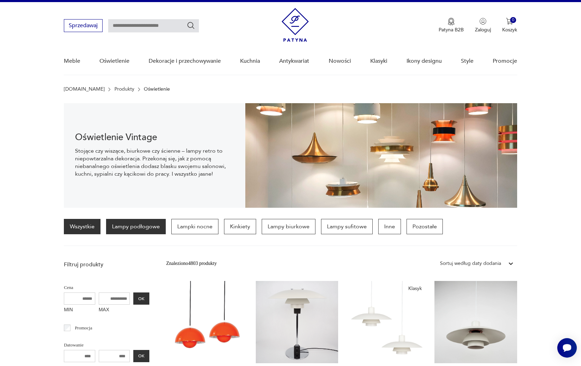
click at [138, 229] on p "Lampy podłogowe" at bounding box center [136, 226] width 60 height 15
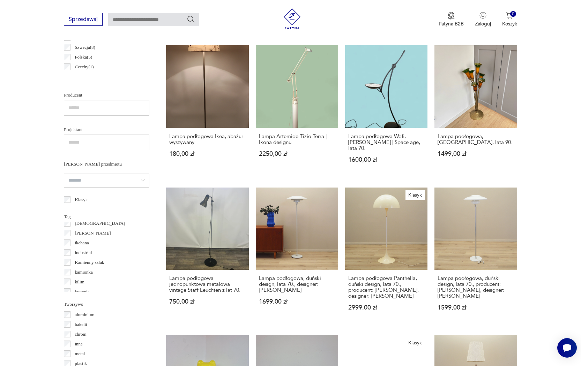
scroll to position [495, 0]
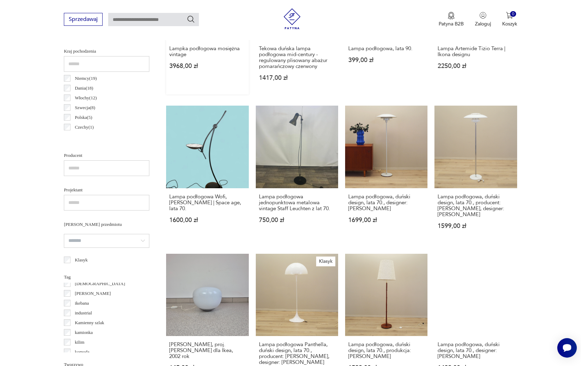
scroll to position [229, 0]
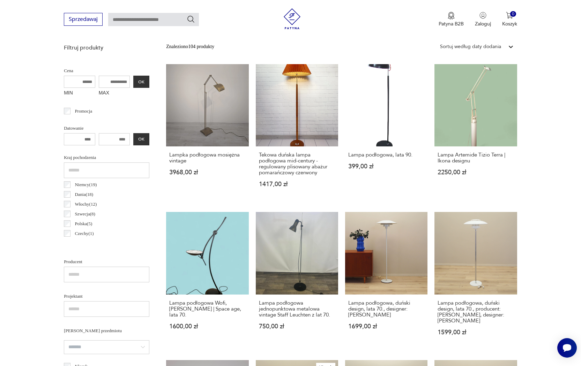
click at [99, 80] on input "MAX" at bounding box center [114, 82] width 31 height 12
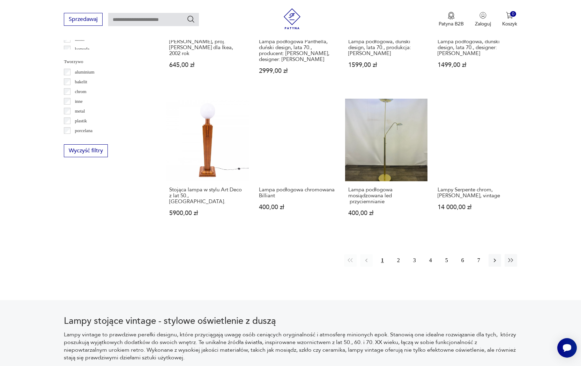
scroll to position [750, 0]
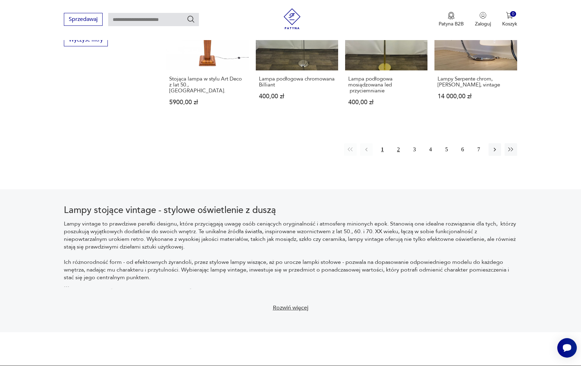
click at [399, 156] on button "2" at bounding box center [398, 149] width 13 height 13
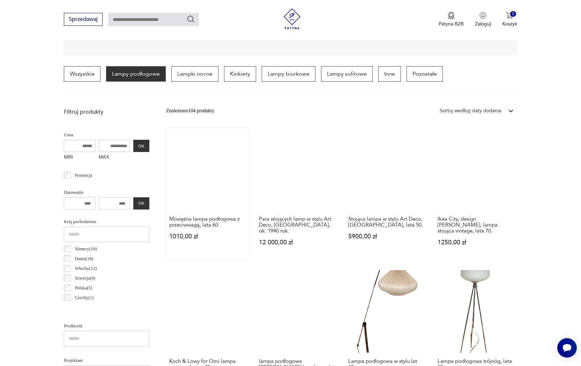
scroll to position [166, 0]
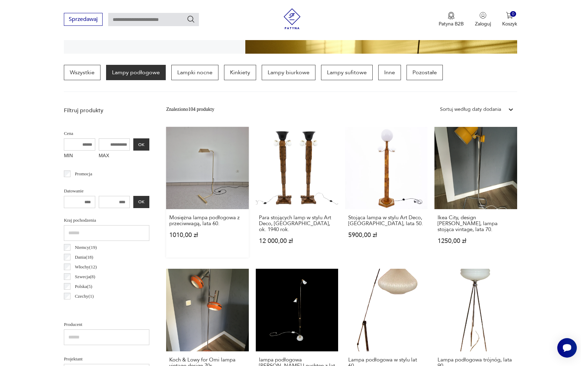
click at [210, 181] on link "Mosiężna lampa podłogowa z przeciwwagą, lata 60. 1010,00 zł" at bounding box center [207, 192] width 82 height 131
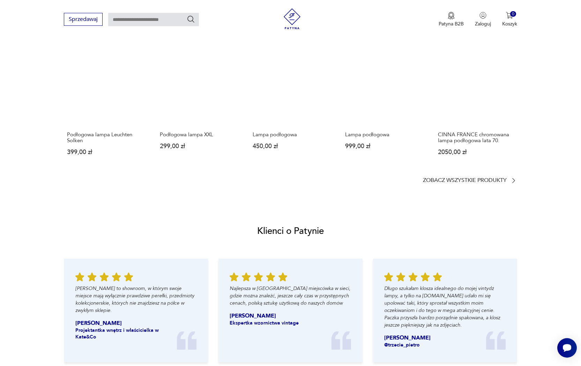
scroll to position [432, 0]
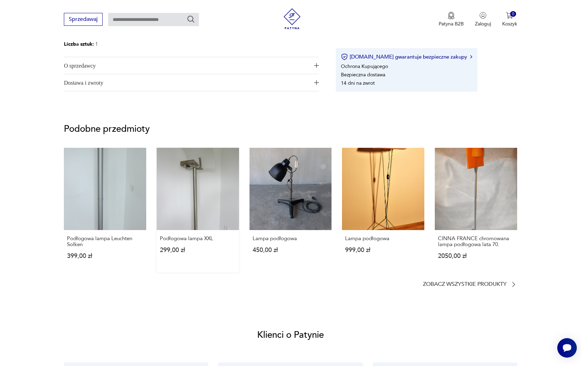
click at [193, 167] on link "Podłogowa lampa XXL 299,00 zł" at bounding box center [198, 210] width 82 height 125
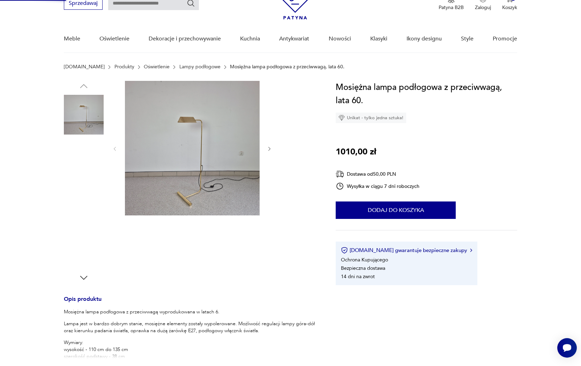
scroll to position [238, 0]
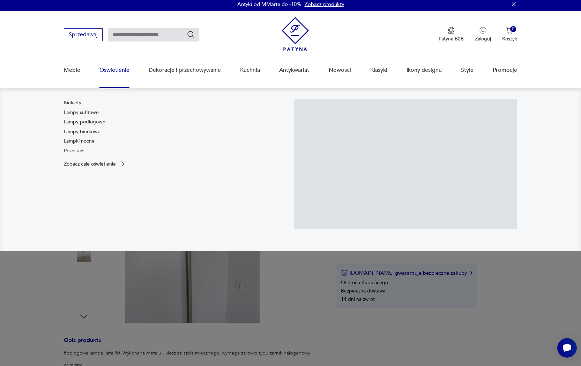
scroll to position [4, 0]
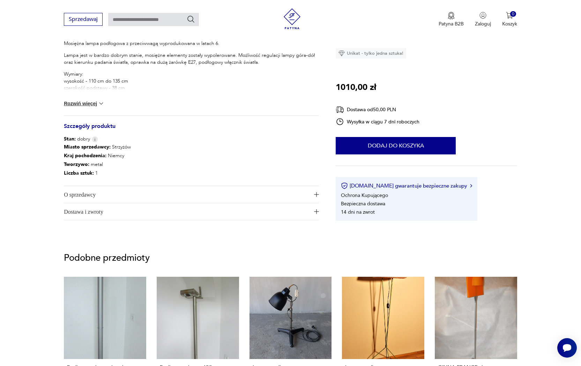
scroll to position [304, 0]
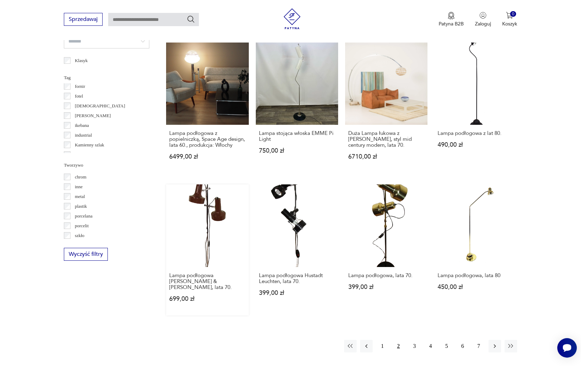
scroll to position [609, 0]
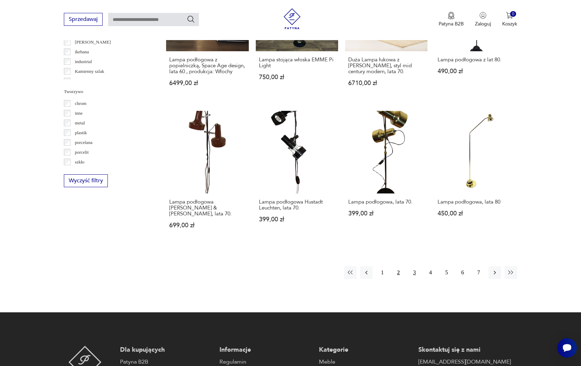
click at [412, 274] on button "3" at bounding box center [414, 273] width 13 height 13
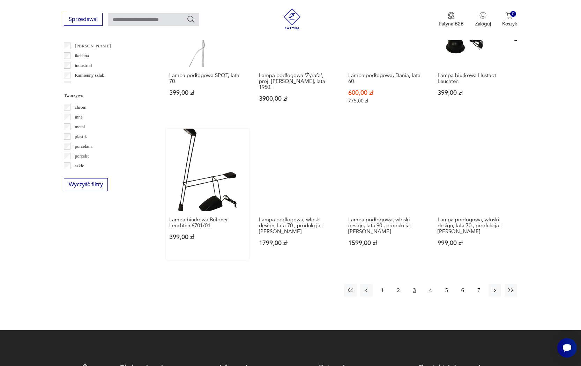
scroll to position [588, 0]
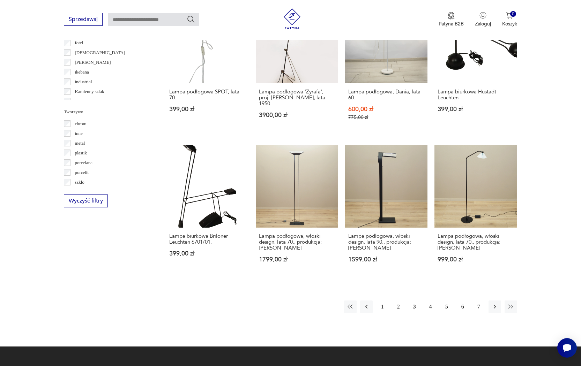
click at [429, 306] on button "4" at bounding box center [430, 307] width 13 height 13
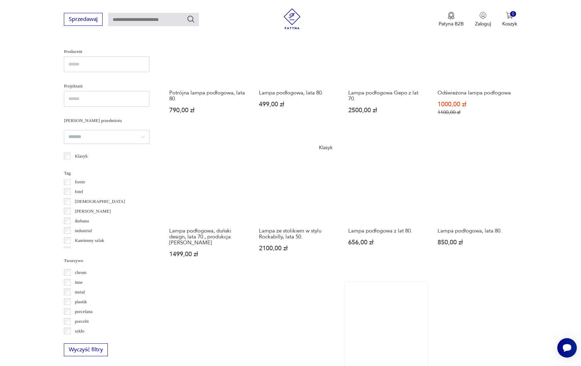
scroll to position [569, 0]
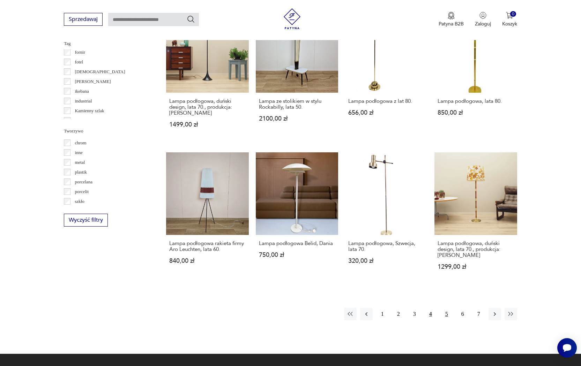
click at [444, 307] on button "5" at bounding box center [446, 314] width 13 height 13
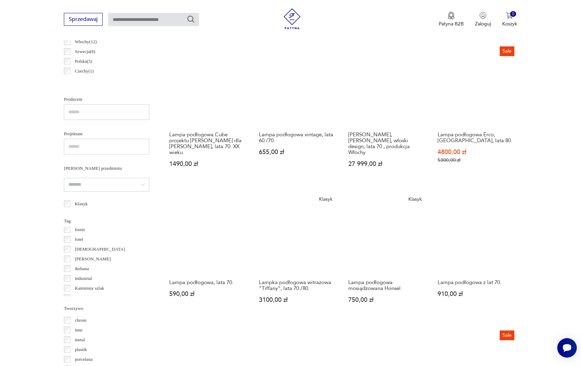
scroll to position [594, 0]
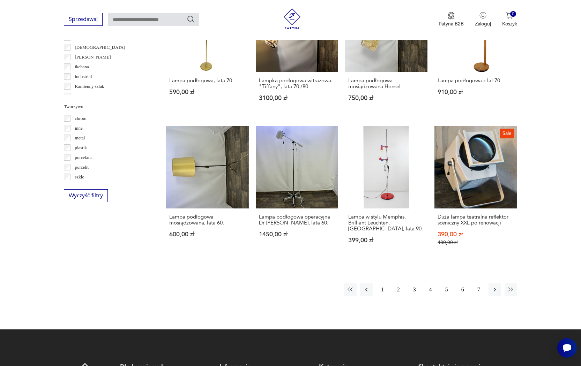
click at [448, 295] on button "6" at bounding box center [462, 290] width 13 height 13
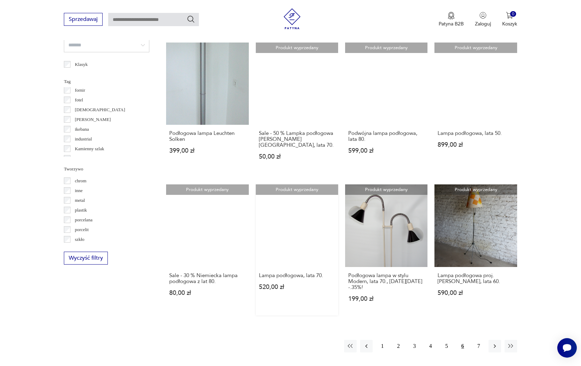
scroll to position [690, 0]
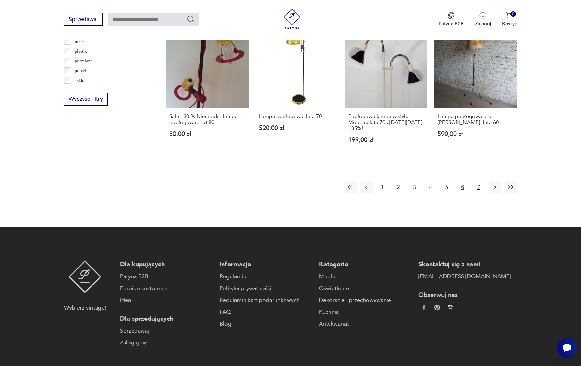
click at [448, 194] on button "7" at bounding box center [478, 187] width 13 height 13
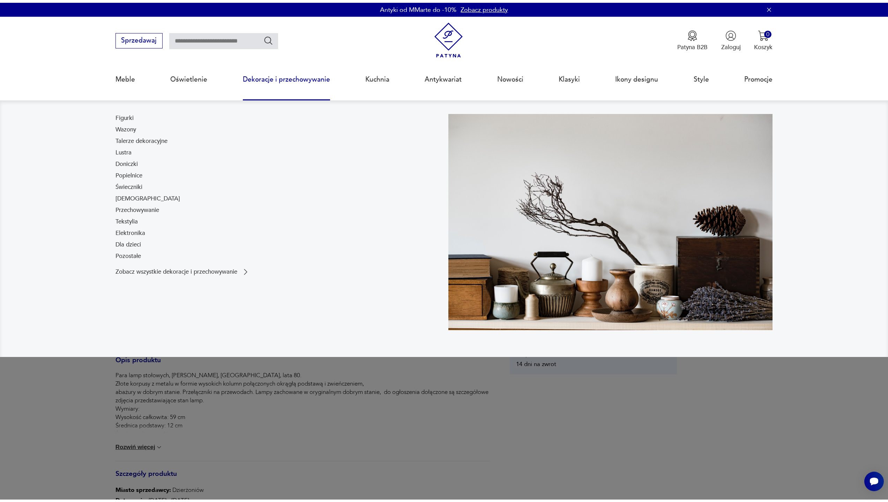
scroll to position [1, 0]
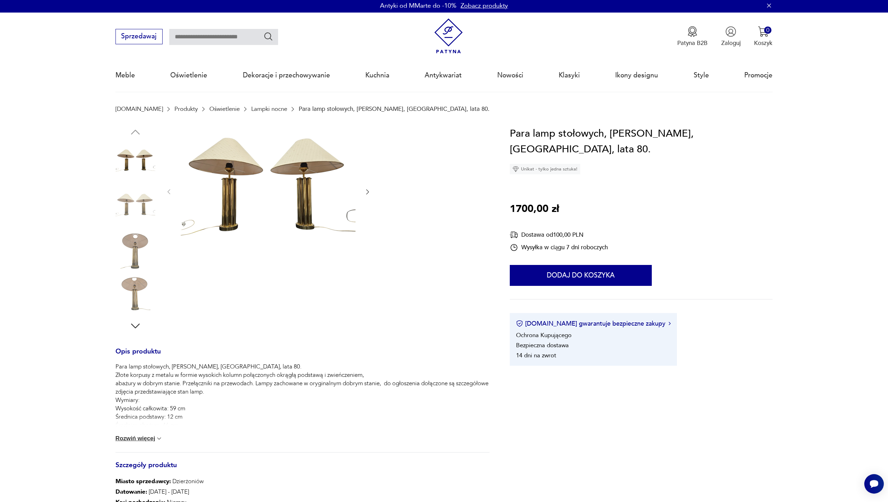
click at [71, 397] on section "Opis produktu Para lamp stołowych, [PERSON_NAME], [GEOGRAPHIC_DATA], lata 80. Z…" at bounding box center [444, 363] width 888 height 475
click at [253, 108] on link "Lampki nocne" at bounding box center [269, 109] width 36 height 7
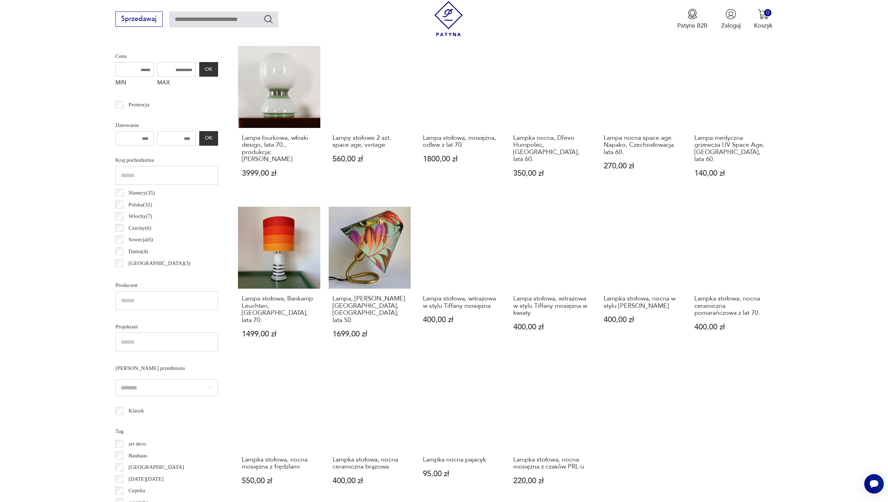
scroll to position [453, 0]
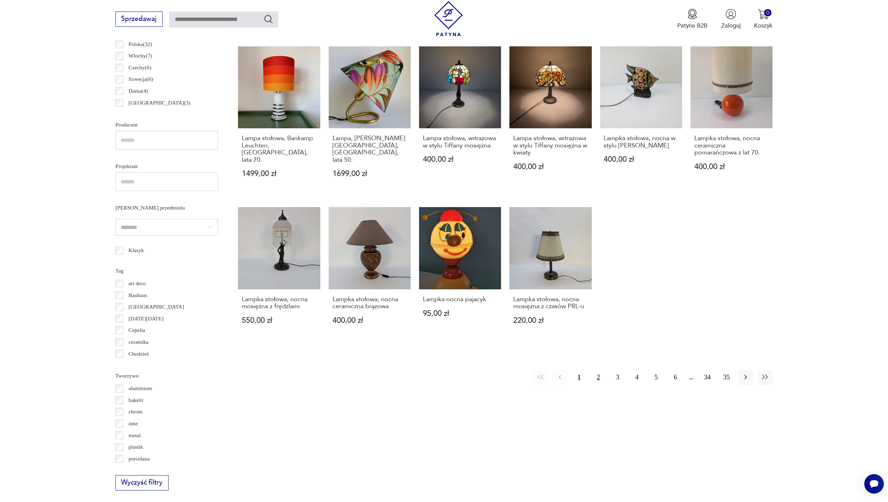
click at [597, 370] on button "2" at bounding box center [598, 377] width 15 height 15
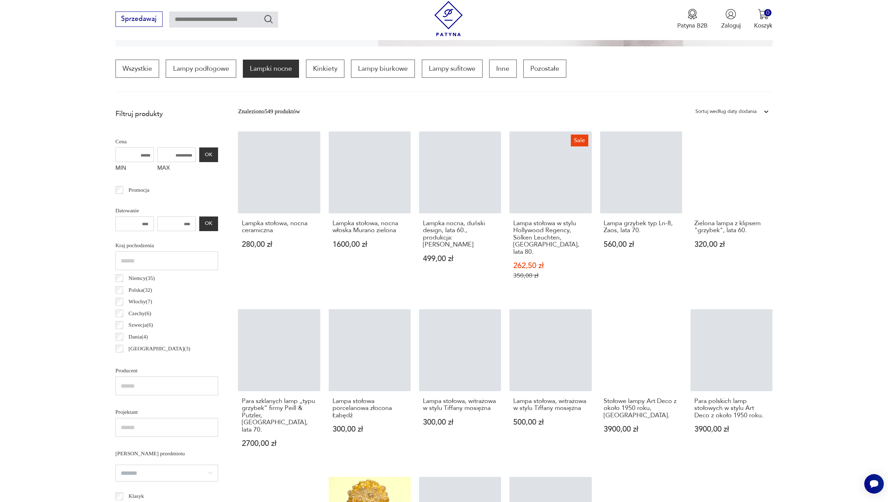
scroll to position [208, 0]
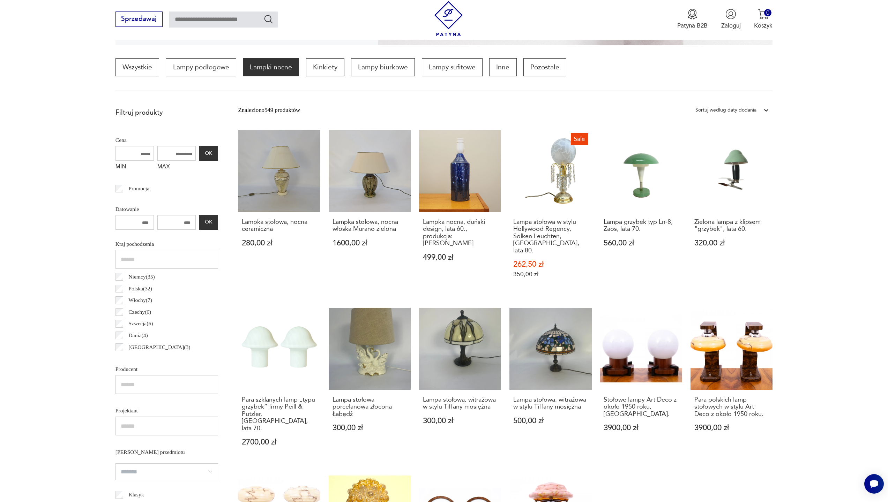
click at [163, 154] on input "MAX" at bounding box center [176, 153] width 38 height 15
type input "***"
click at [199, 151] on button "OK" at bounding box center [208, 153] width 19 height 15
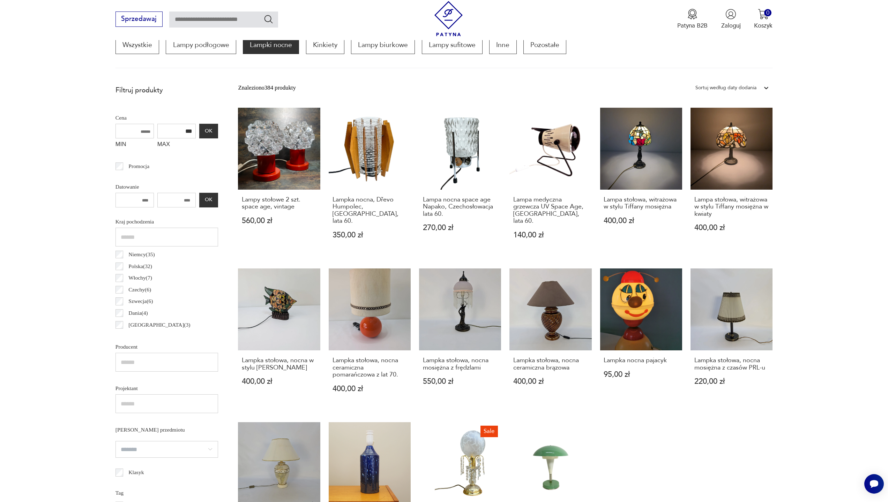
scroll to position [557, 0]
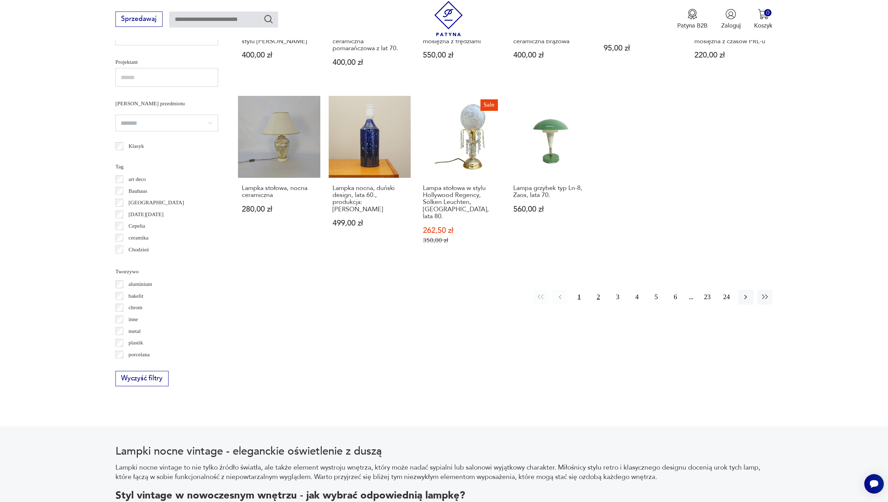
click at [598, 290] on button "2" at bounding box center [598, 297] width 15 height 15
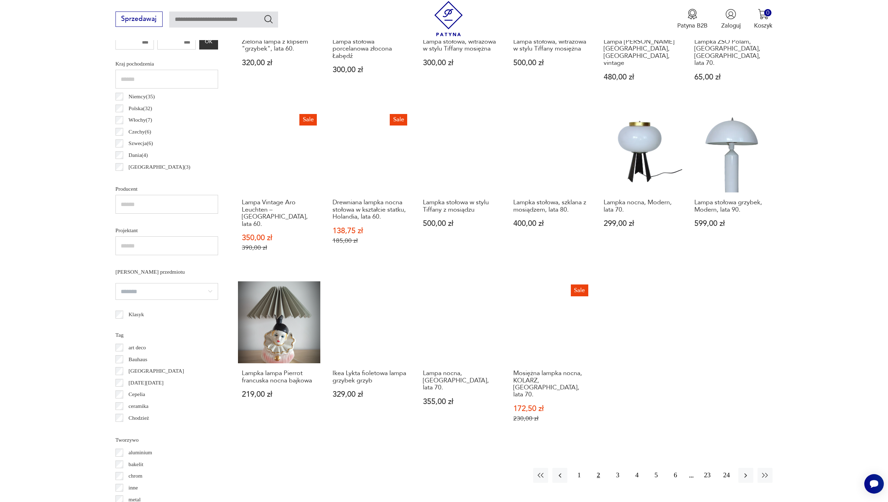
scroll to position [435, 0]
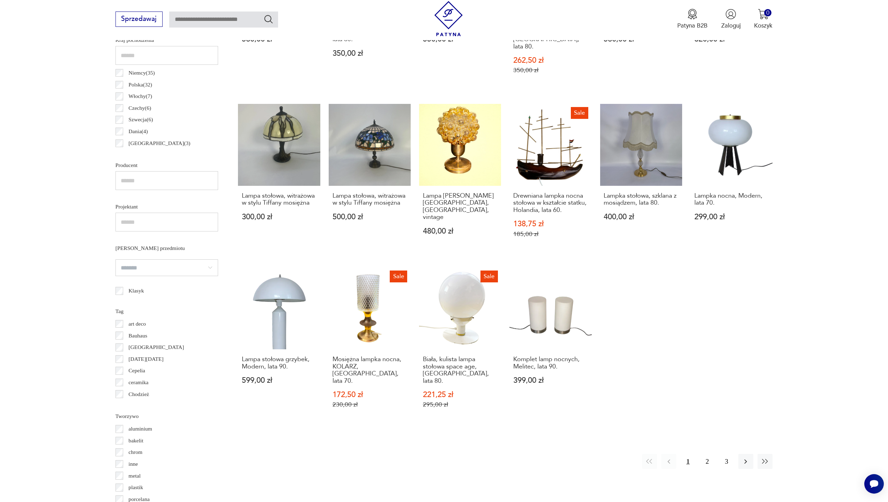
scroll to position [411, 0]
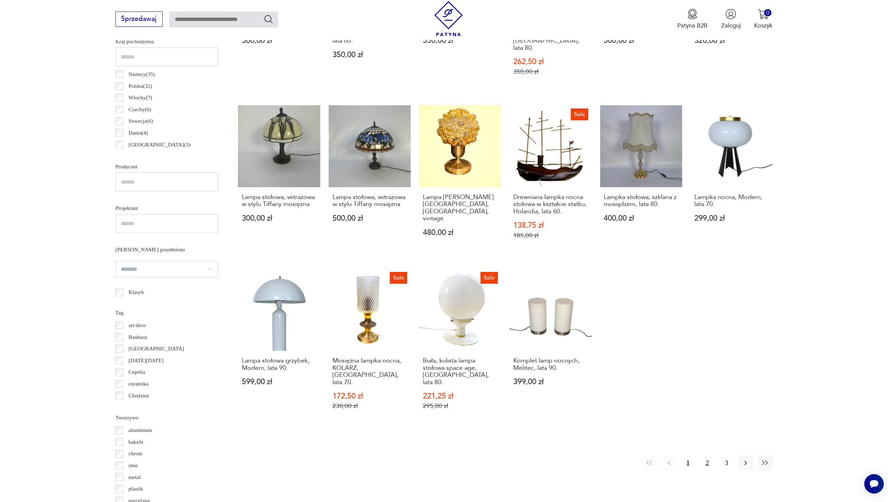
click at [708, 456] on button "2" at bounding box center [707, 463] width 15 height 15
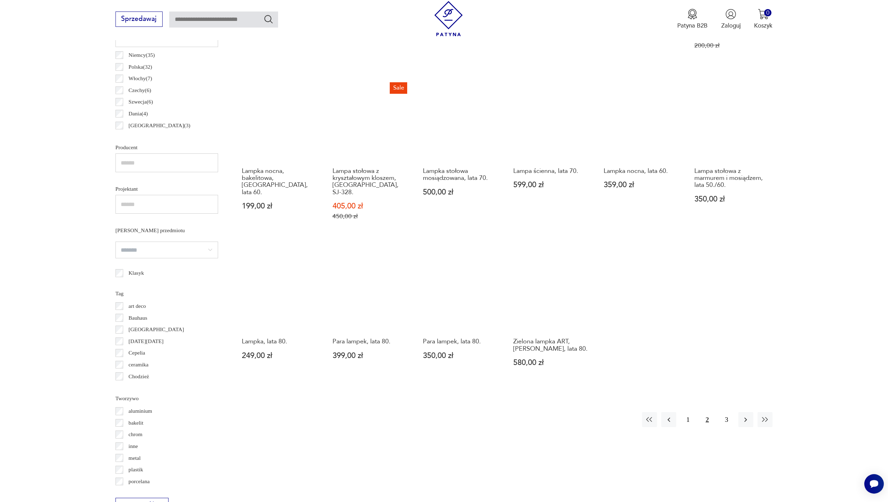
scroll to position [518, 0]
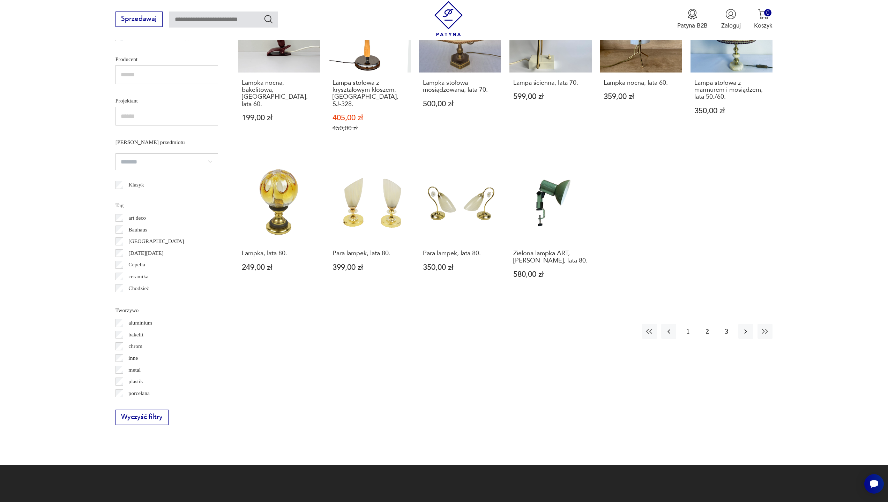
click at [723, 324] on button "3" at bounding box center [726, 331] width 15 height 15
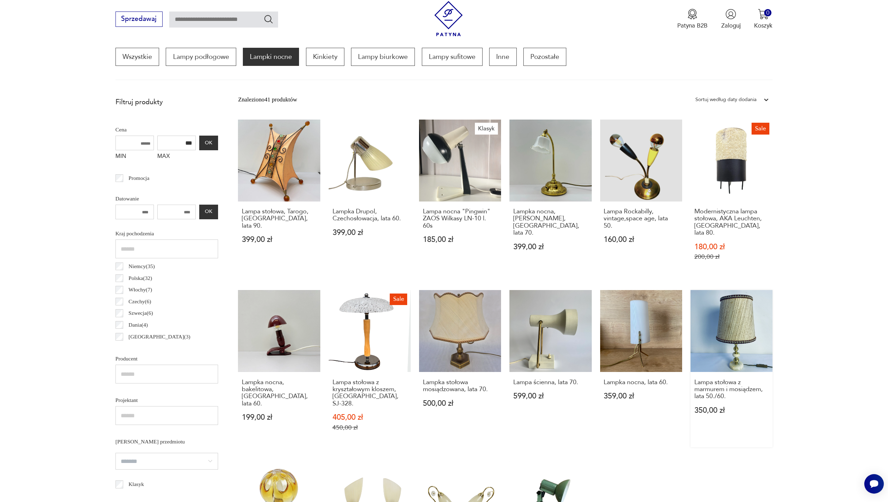
scroll to position [207, 0]
